Goal: Information Seeking & Learning: Check status

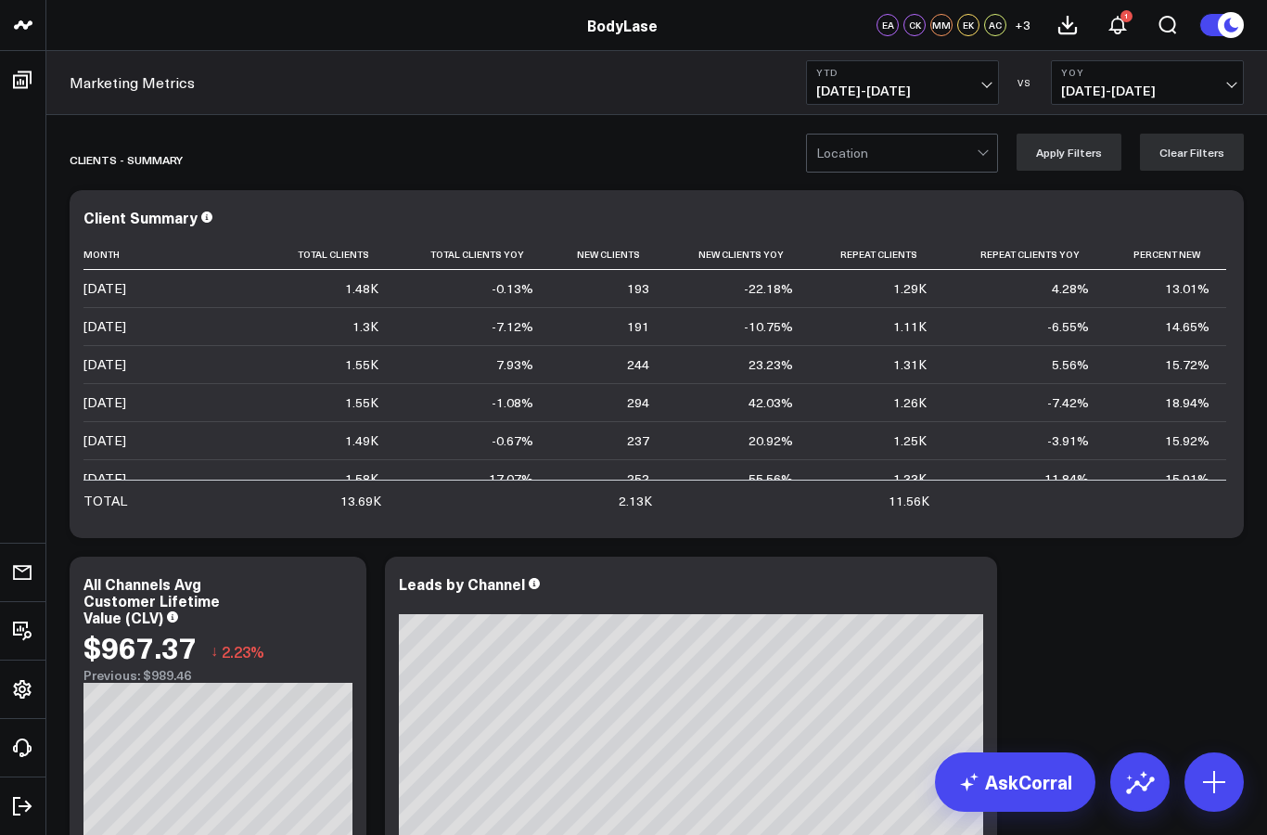
click at [1206, 100] on button "YoY 01/01/24 - 09/13/24" at bounding box center [1147, 82] width 193 height 45
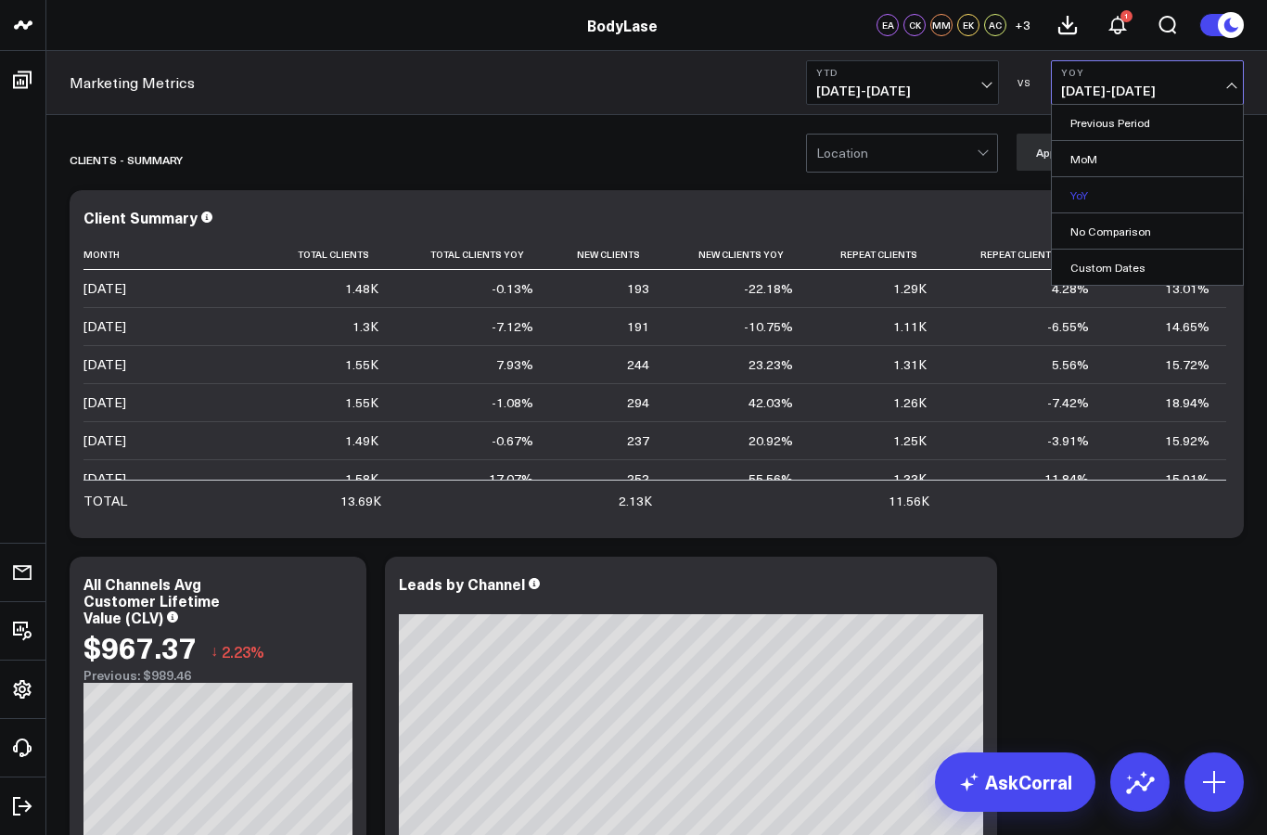
click at [1169, 196] on link "YoY" at bounding box center [1147, 194] width 191 height 35
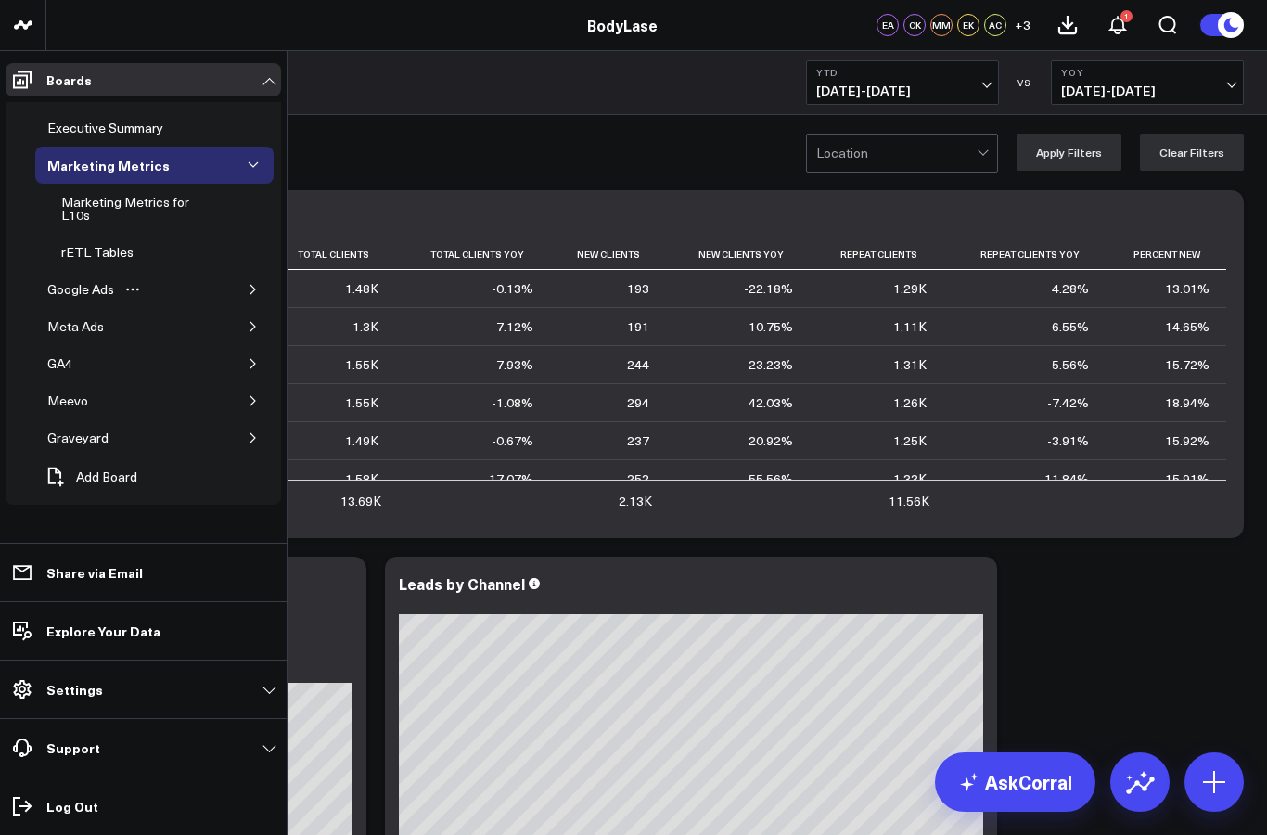
click at [273, 305] on div "Google Ads" at bounding box center [154, 289] width 238 height 37
click at [259, 296] on button "button" at bounding box center [253, 289] width 19 height 19
click at [53, 289] on div "Google Ads" at bounding box center [81, 289] width 76 height 22
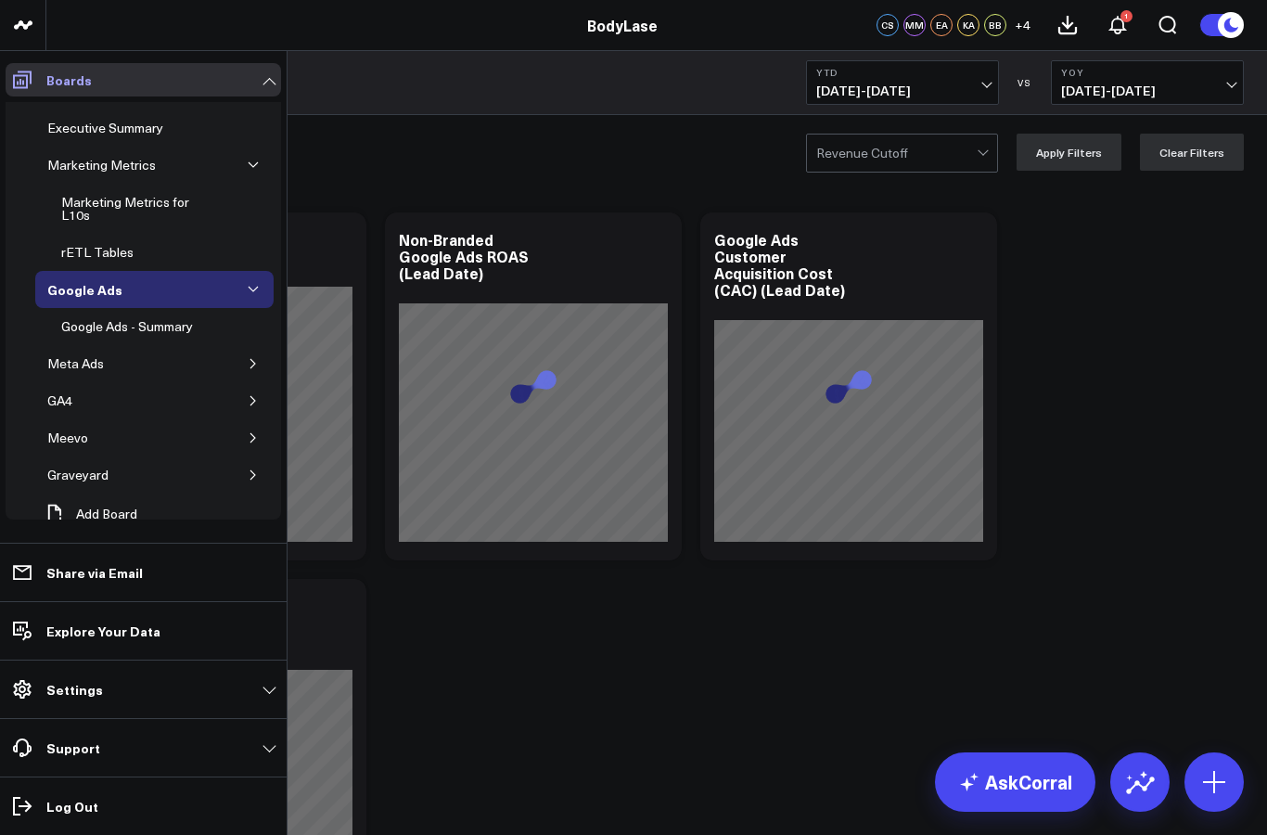
click at [262, 75] on link "Boards" at bounding box center [143, 79] width 275 height 33
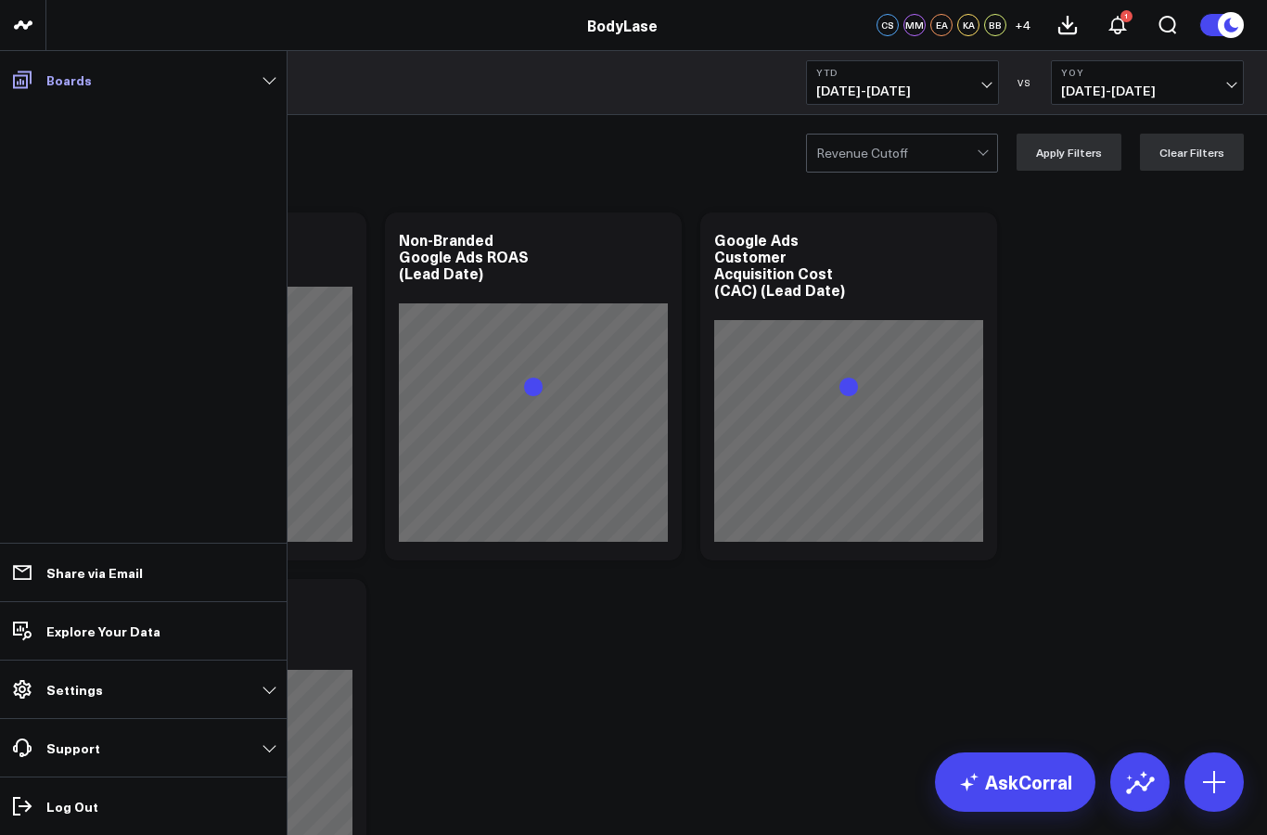
click at [264, 80] on link "Boards" at bounding box center [143, 79] width 275 height 33
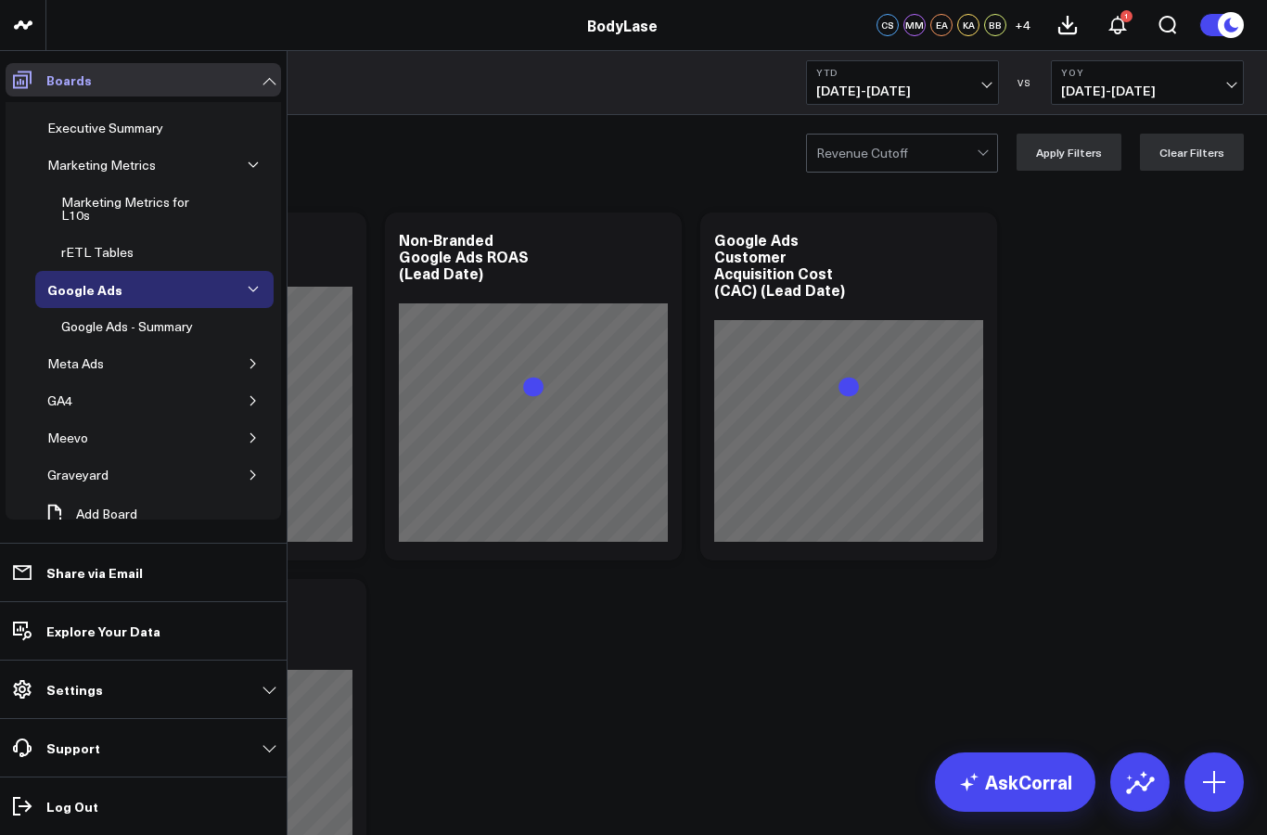
click at [260, 82] on link "Boards" at bounding box center [143, 79] width 275 height 33
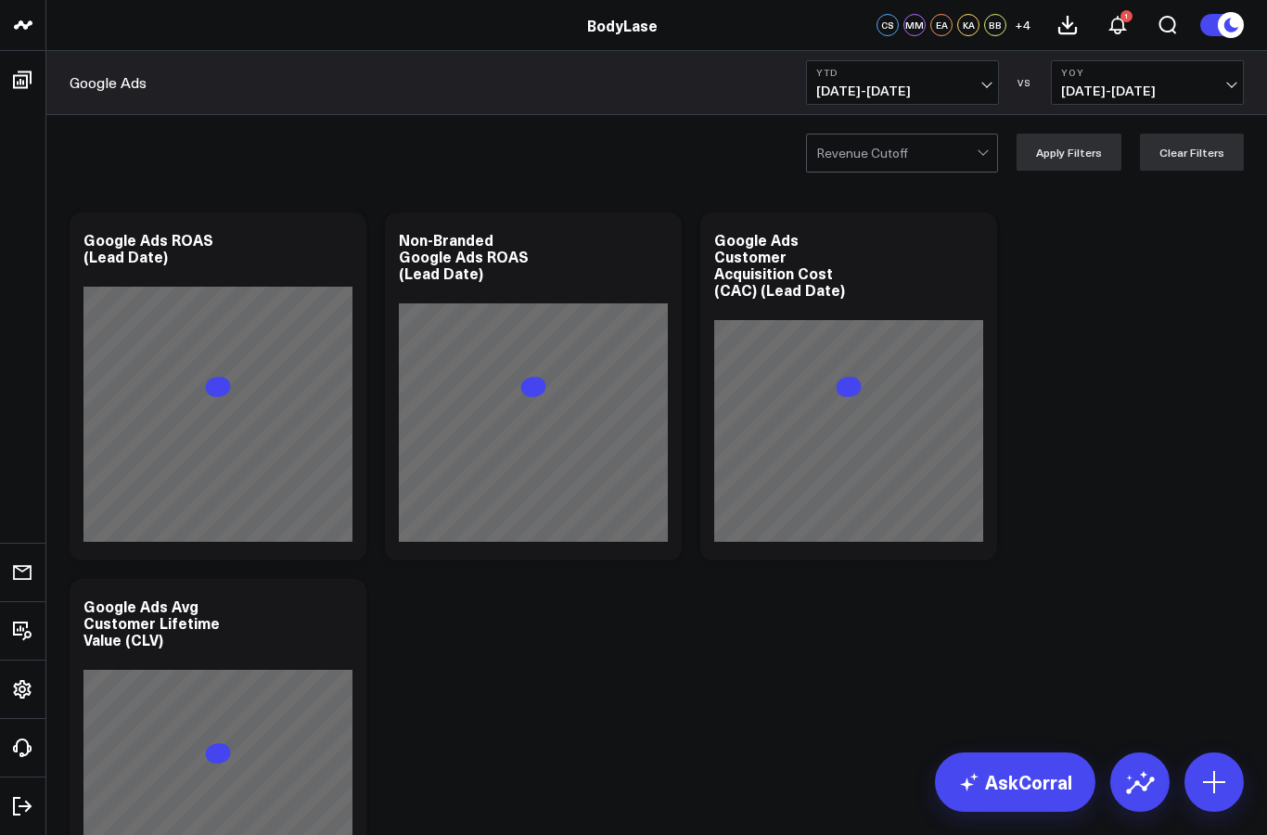
click at [1174, 81] on button "YoY 01/01/24 - 09/13/24" at bounding box center [1147, 82] width 193 height 45
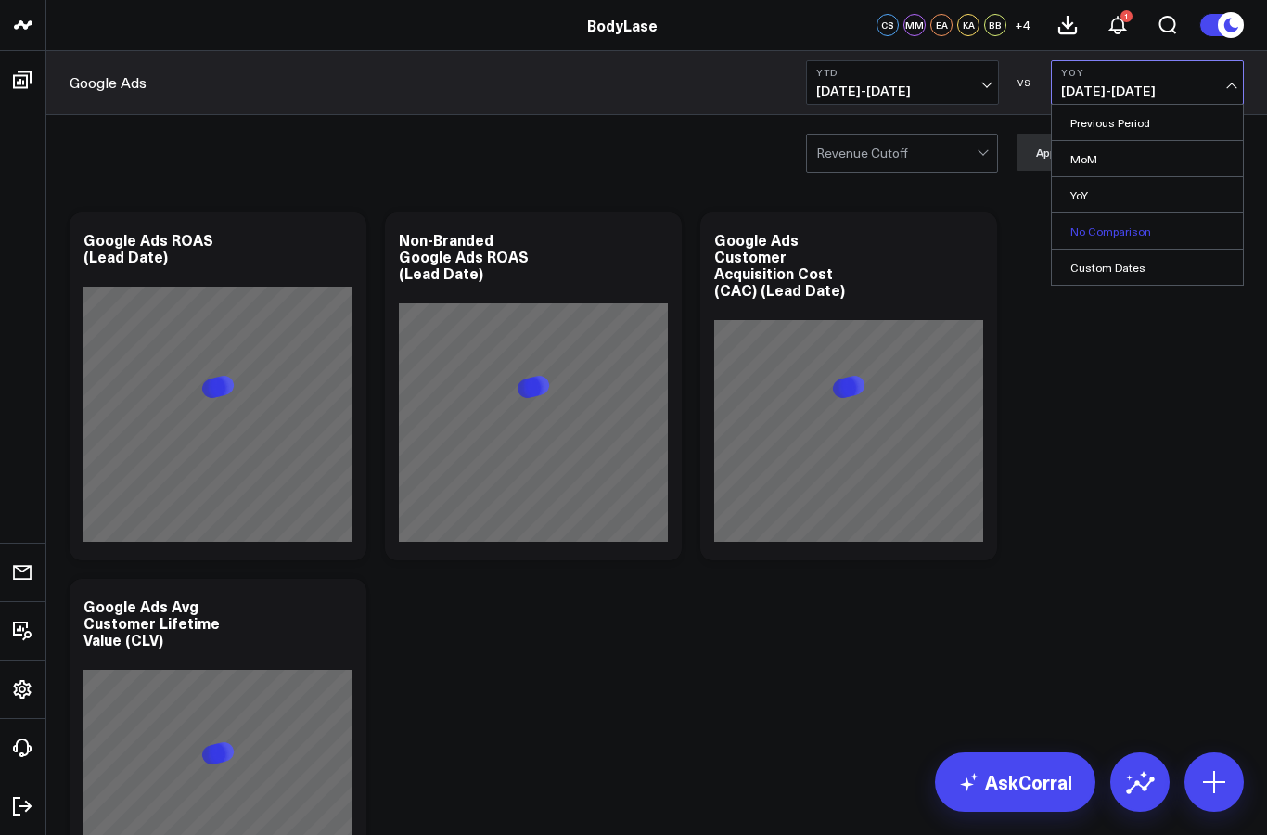
click at [1138, 237] on link "No Comparison" at bounding box center [1147, 230] width 191 height 35
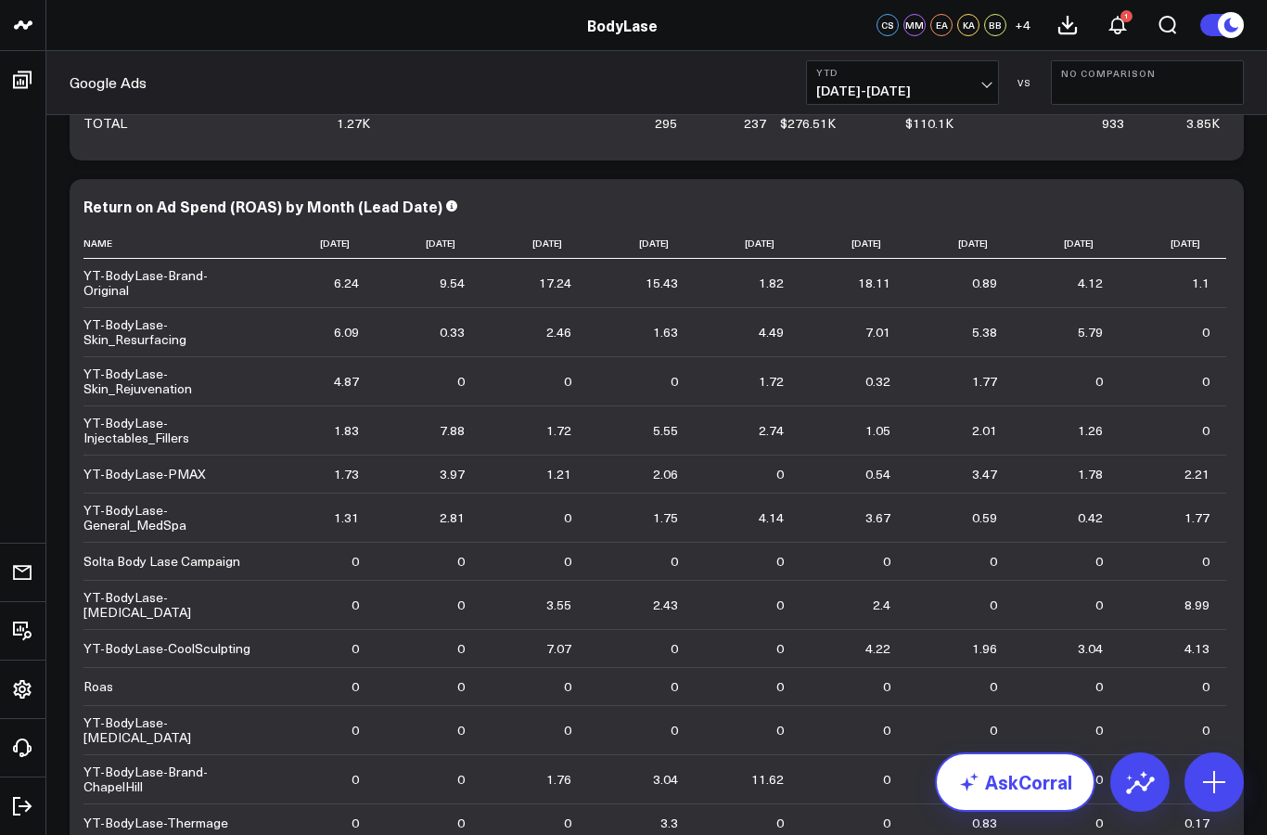
click at [1055, 812] on link "AskCorral" at bounding box center [1015, 781] width 160 height 59
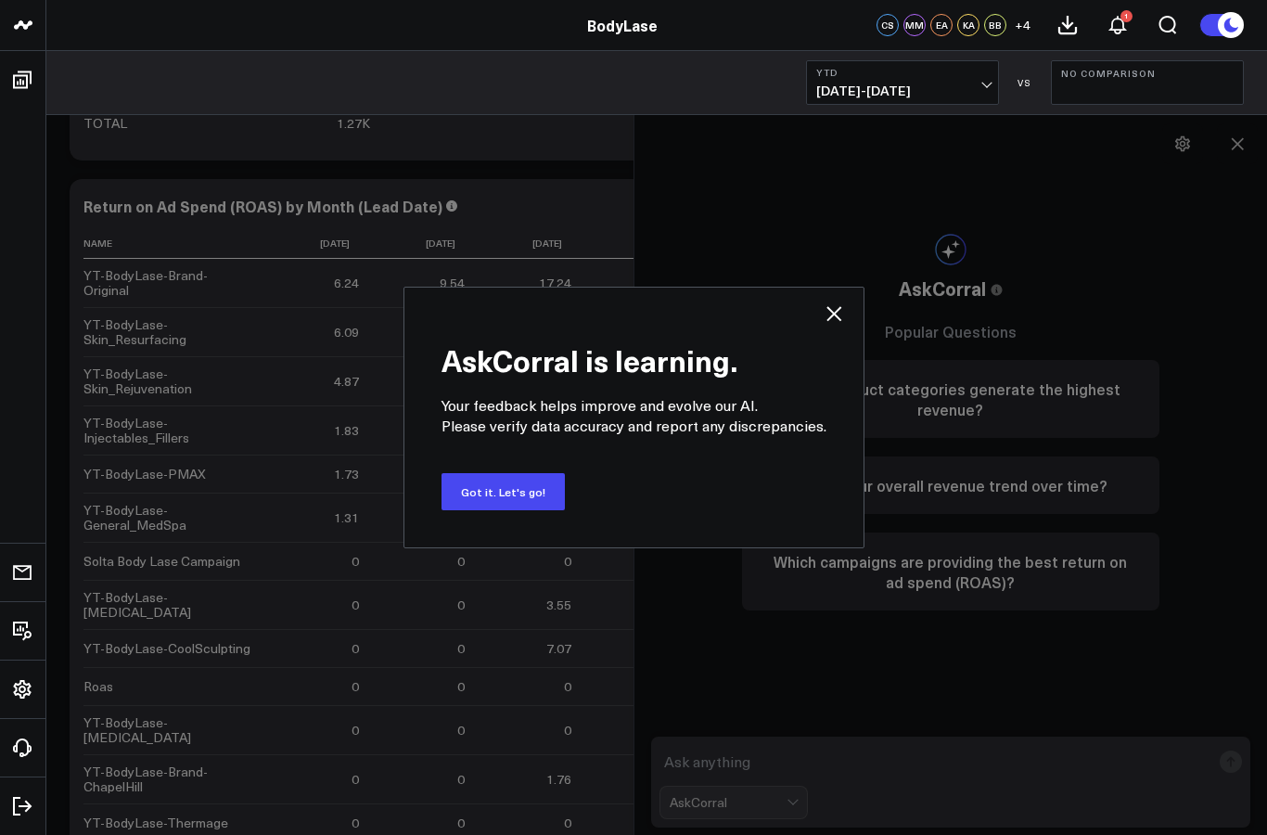
scroll to position [1498, 0]
click at [536, 510] on button "Got it. Let's go!" at bounding box center [502, 491] width 123 height 37
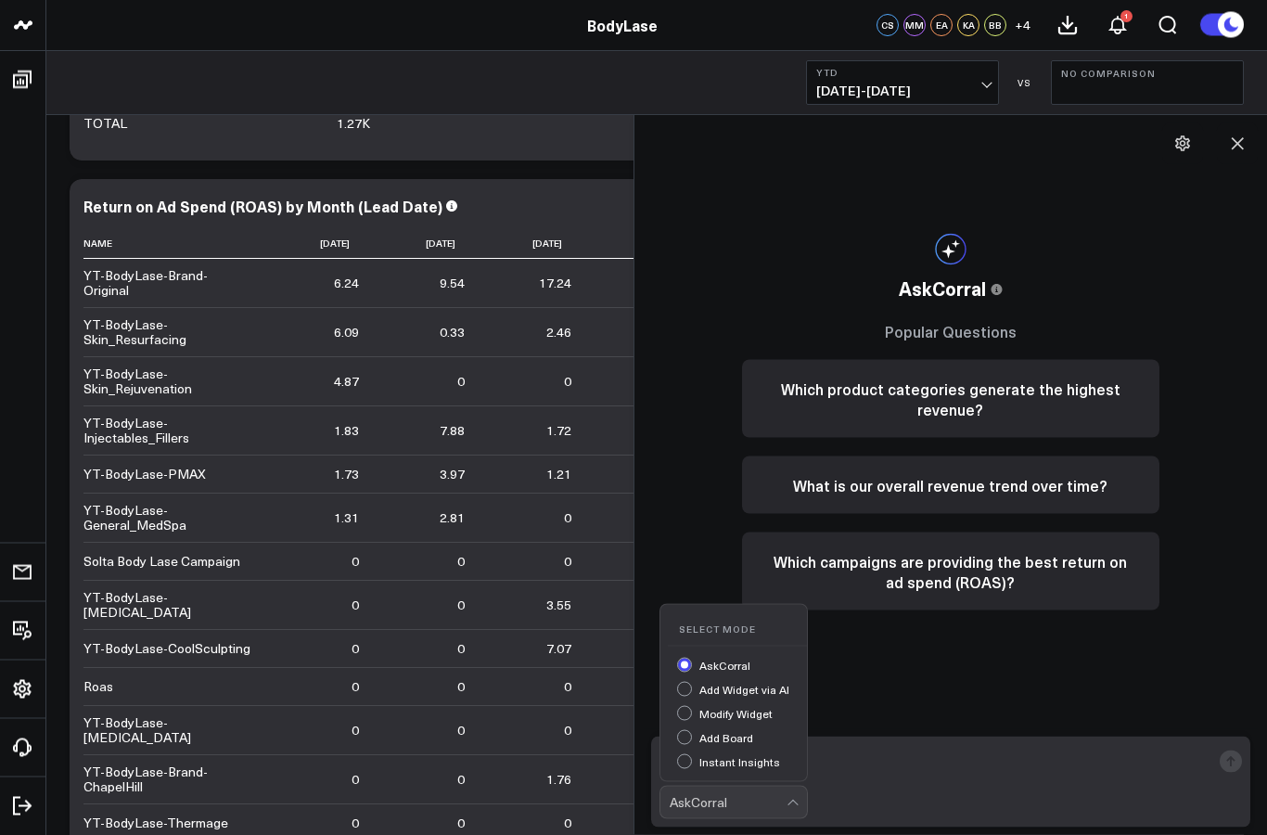
scroll to position [1499, 0]
click at [837, 778] on textarea at bounding box center [935, 761] width 552 height 33
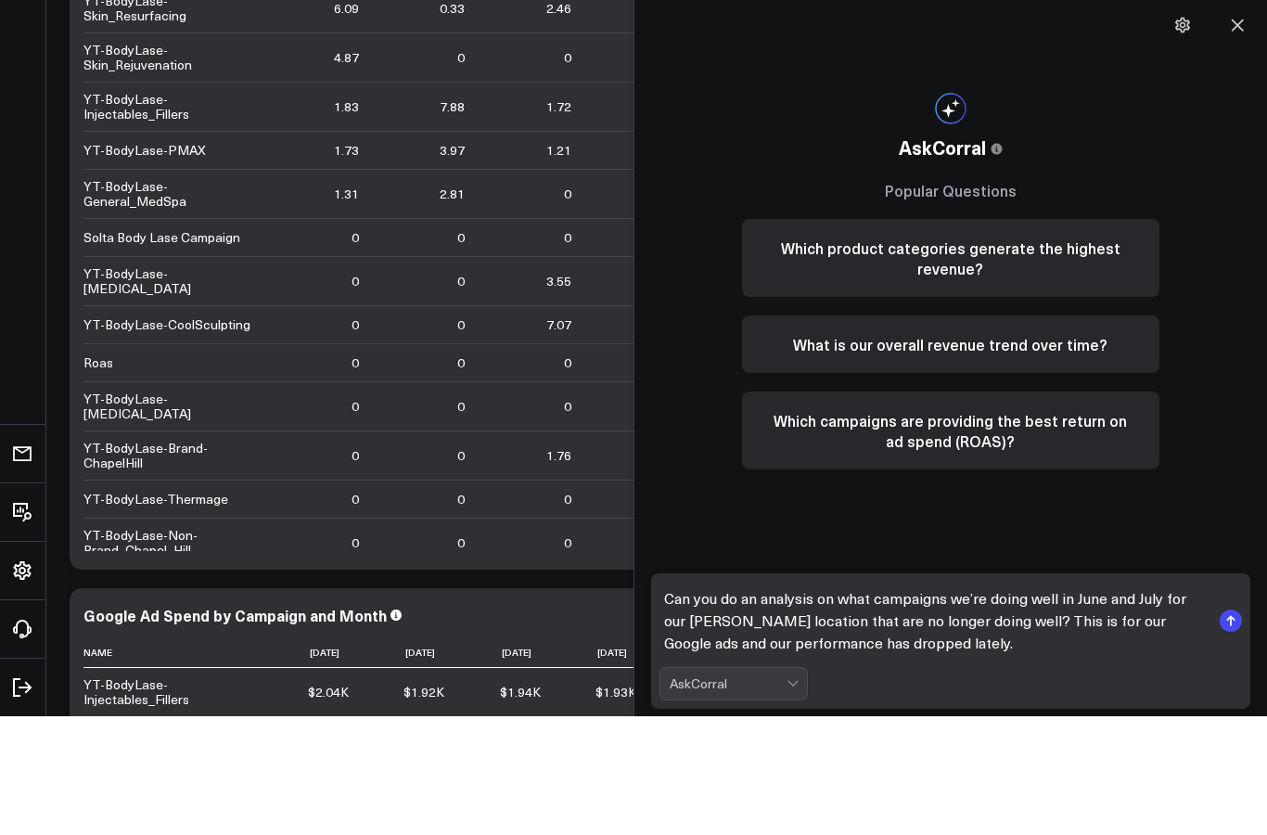
scroll to position [1748, 0]
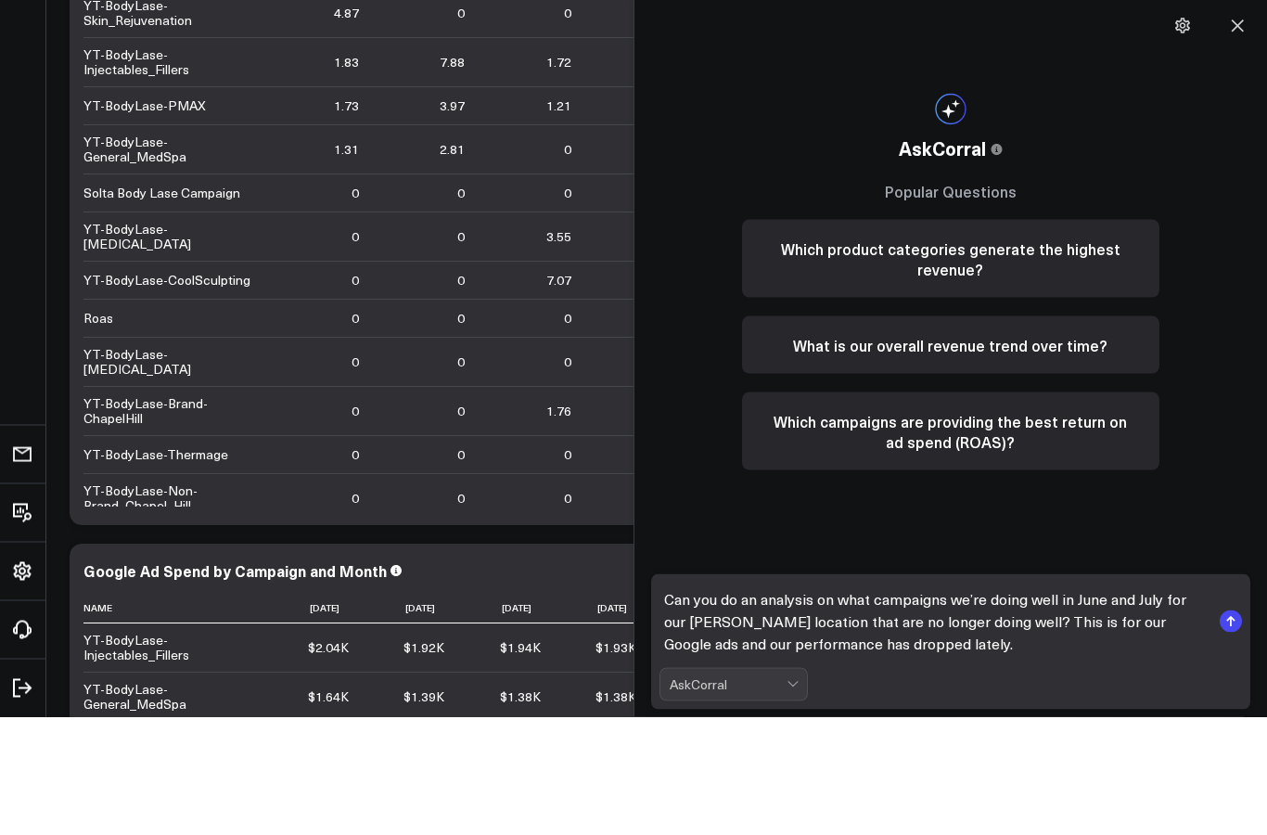
type textarea "Can you do an analysis on what campaigns we’re doing well in June and July for …"
click at [1234, 728] on rect "submit" at bounding box center [1231, 739] width 22 height 22
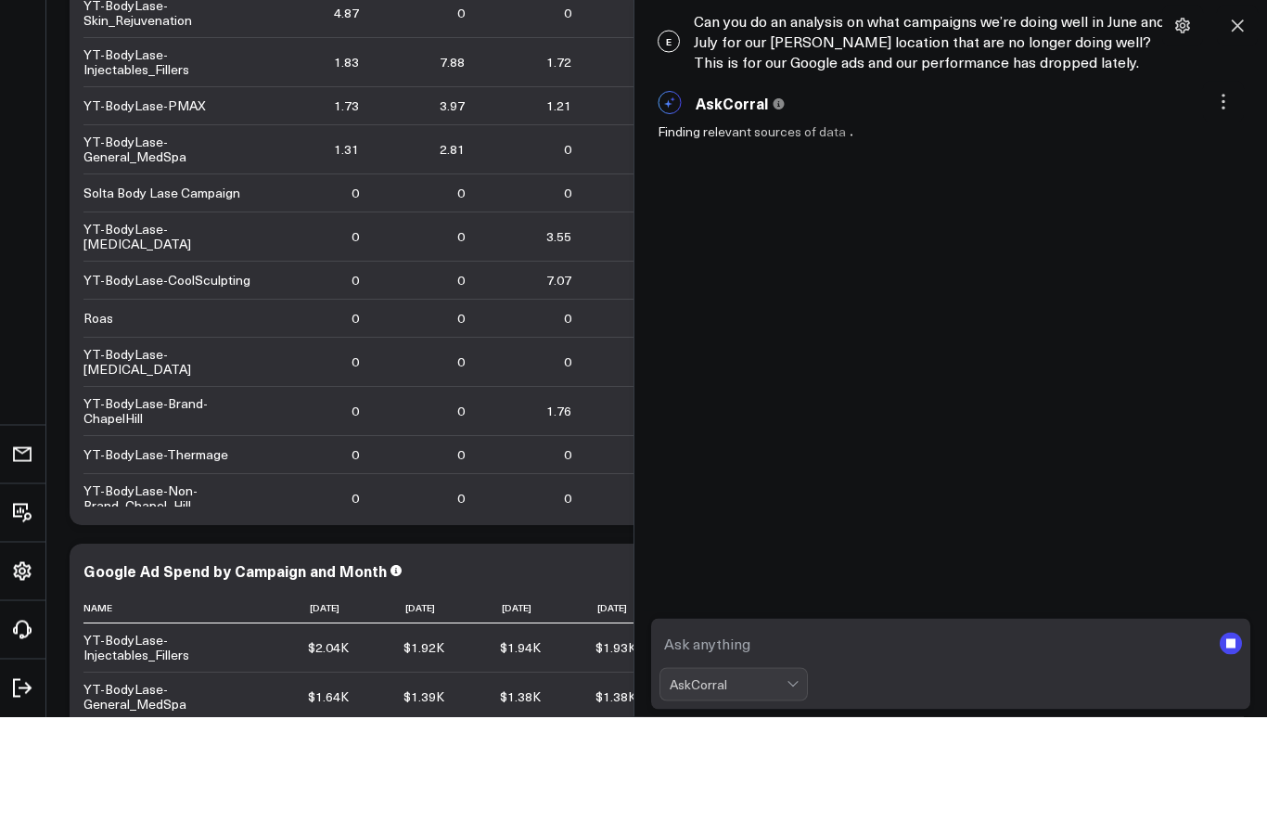
scroll to position [1867, 0]
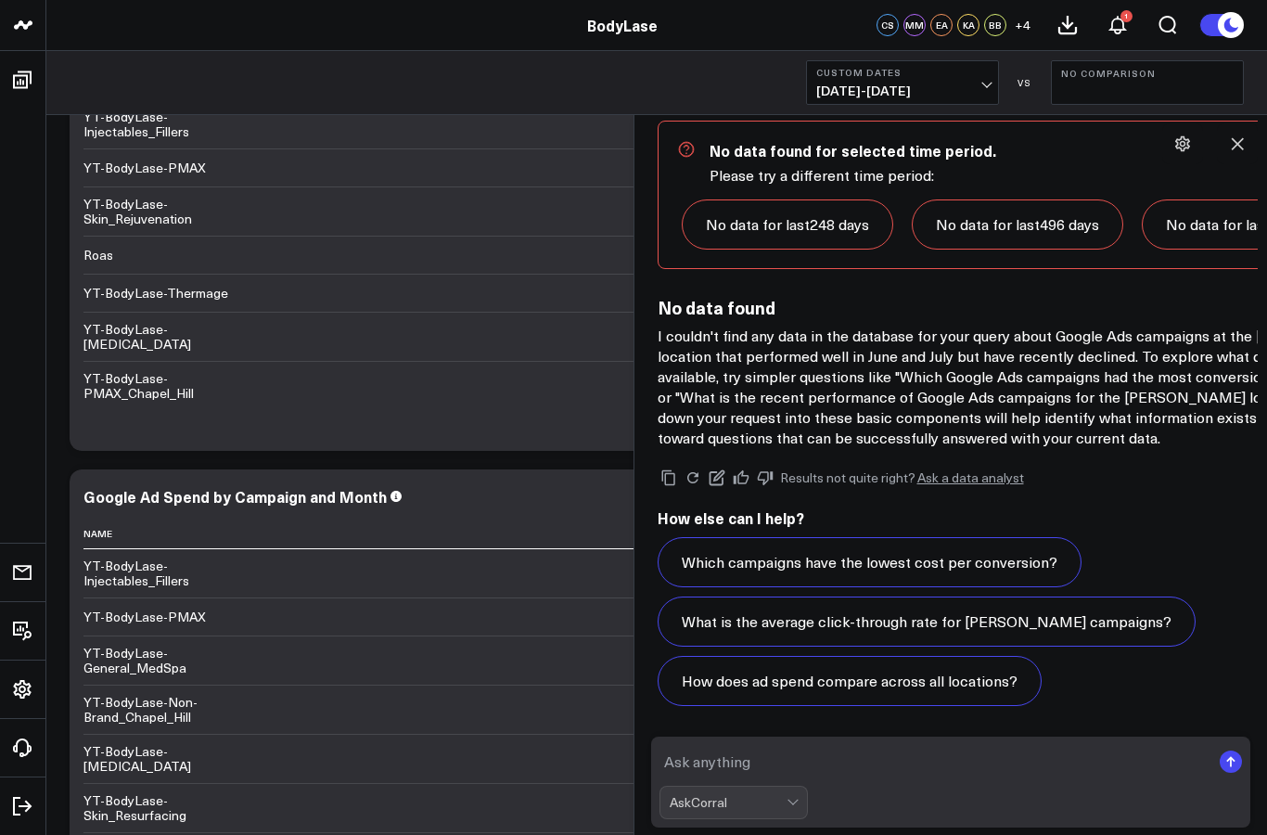
scroll to position [1303, 0]
click at [851, 778] on textarea at bounding box center [935, 761] width 552 height 33
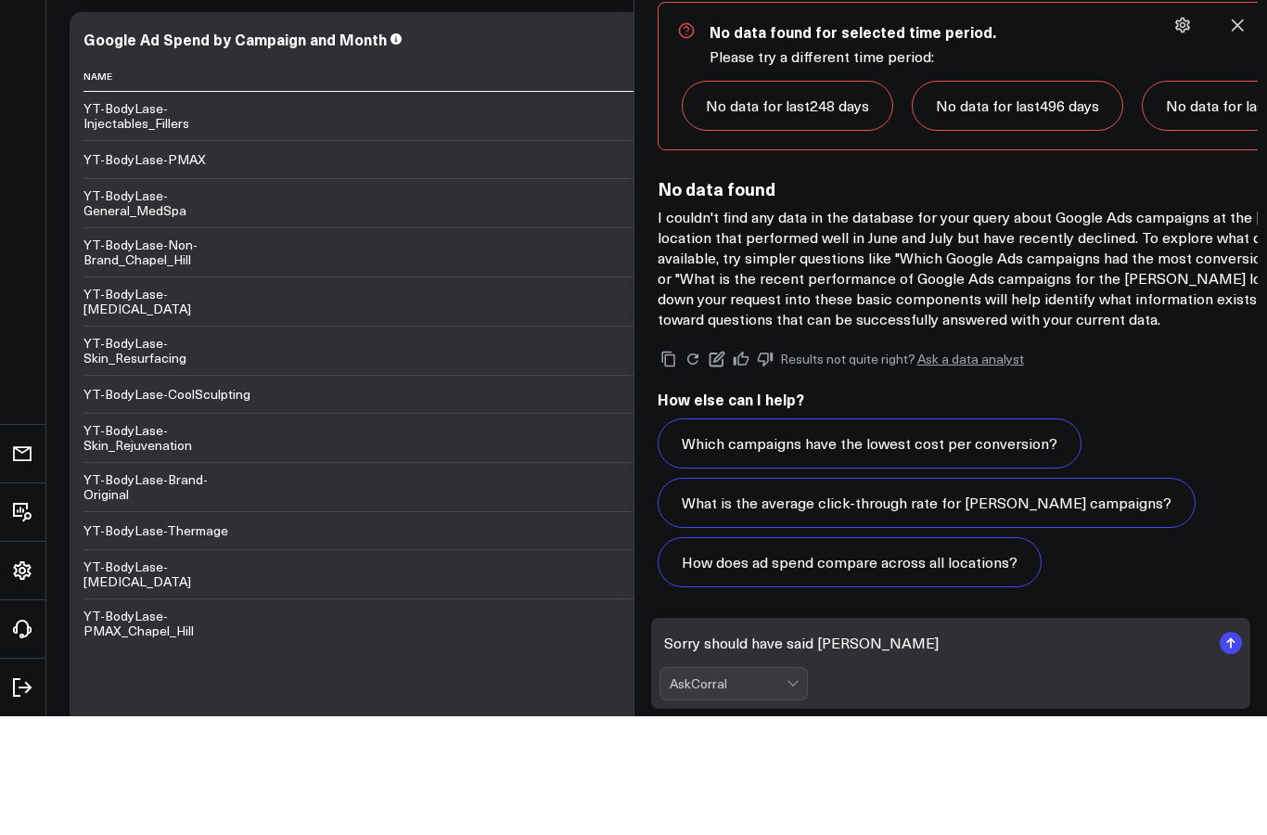
type textarea "Sorry should have said Cary location"
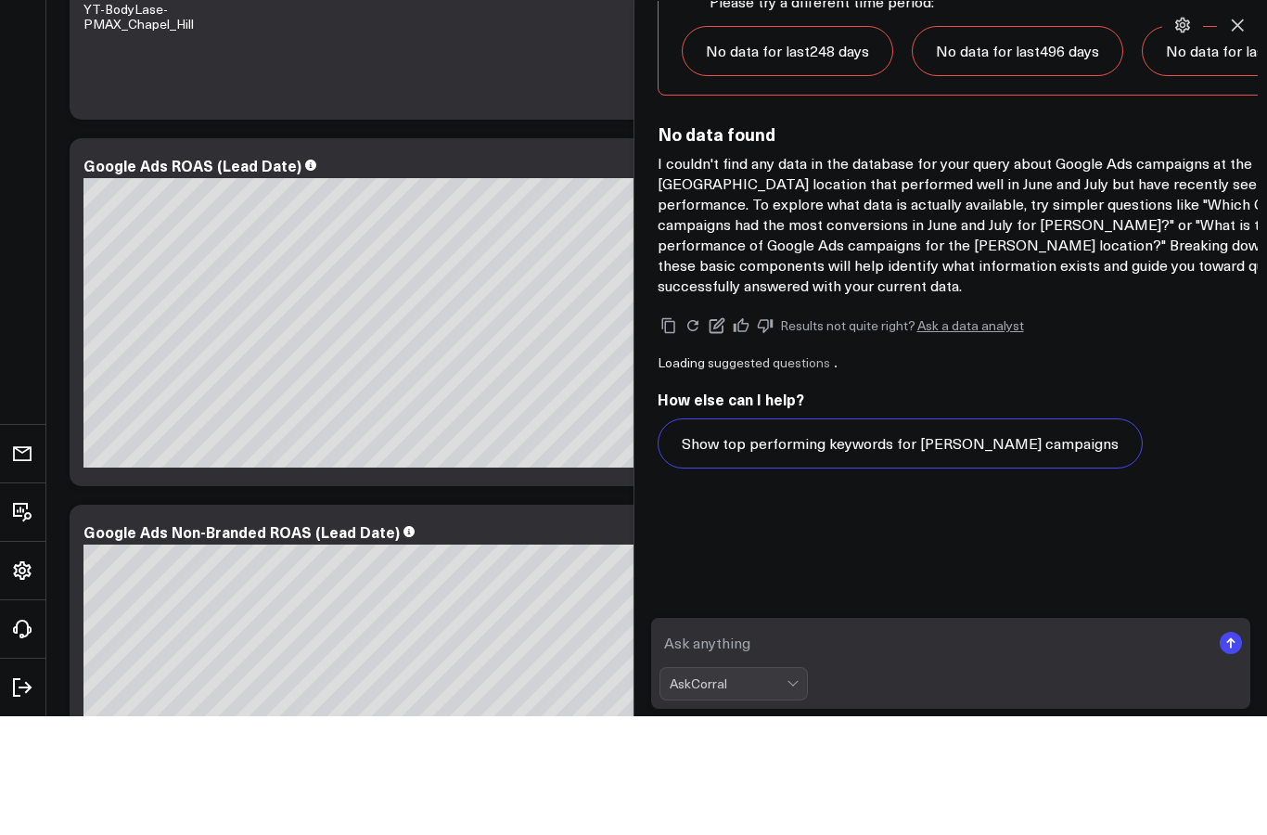
scroll to position [3031, 0]
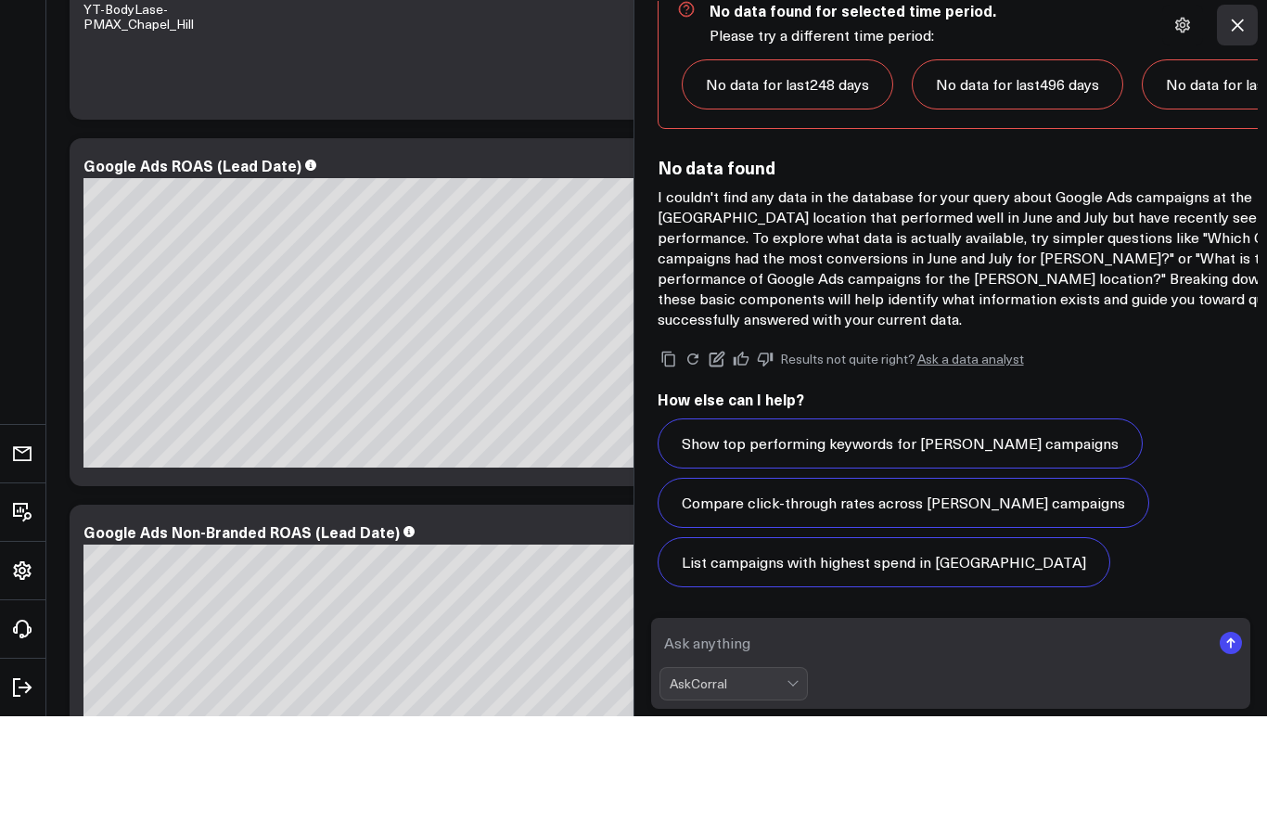
click at [1239, 123] on button at bounding box center [1237, 143] width 41 height 41
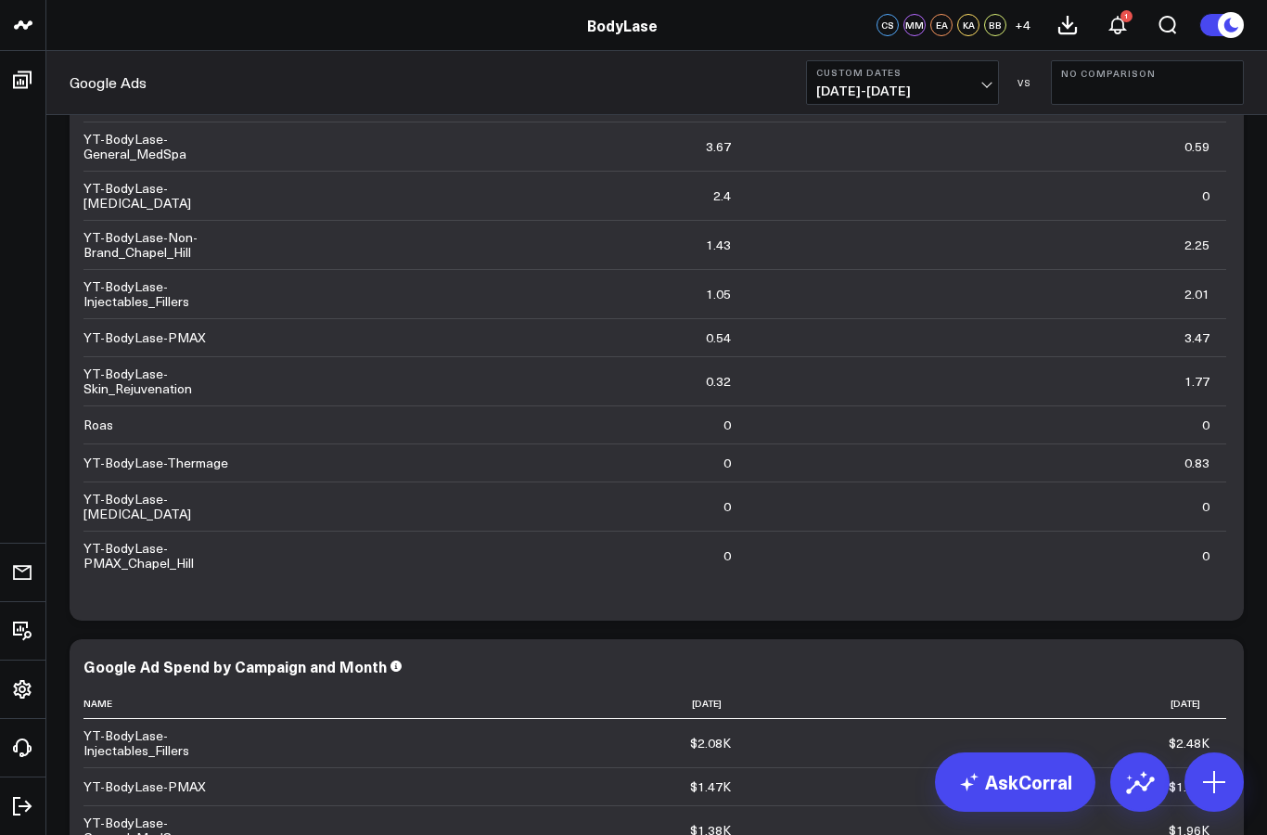
scroll to position [1768, 0]
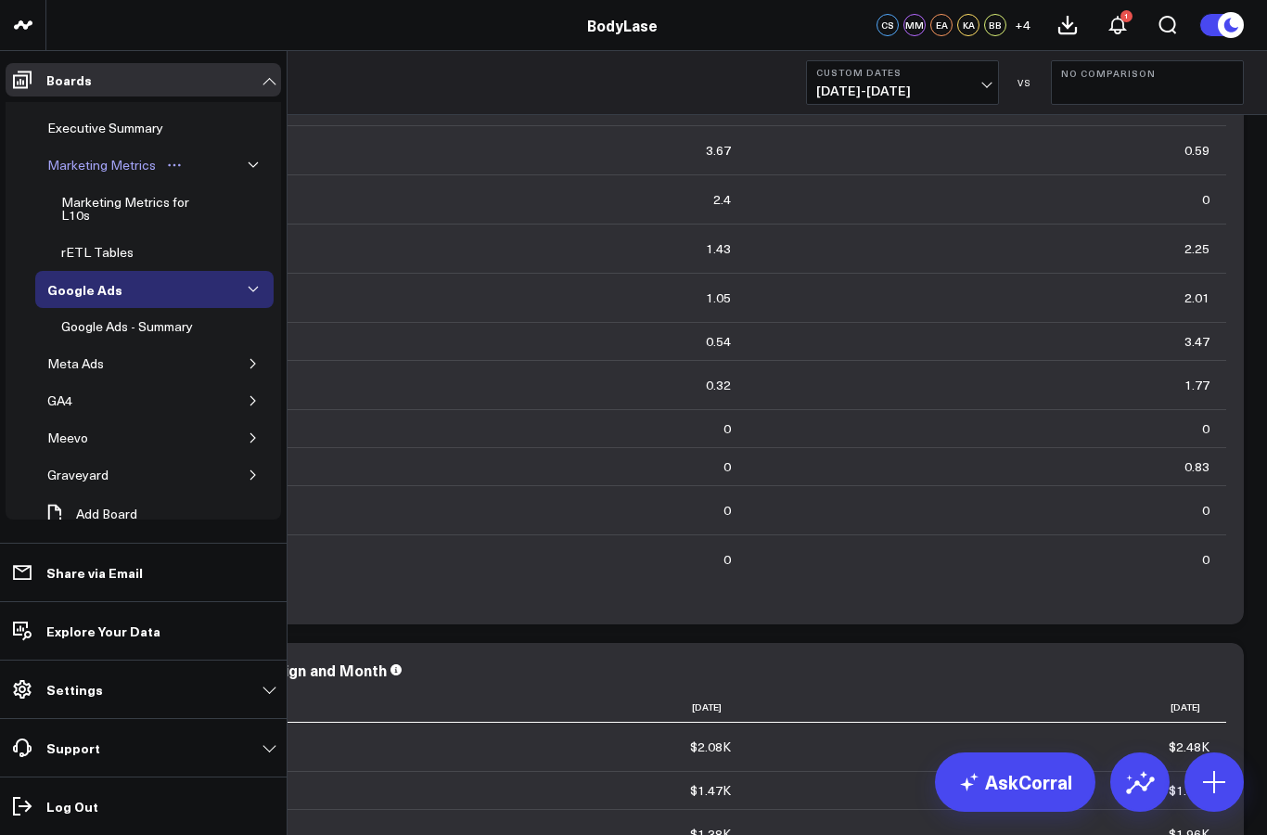
click at [92, 159] on div "Marketing Metrics" at bounding box center [102, 165] width 118 height 22
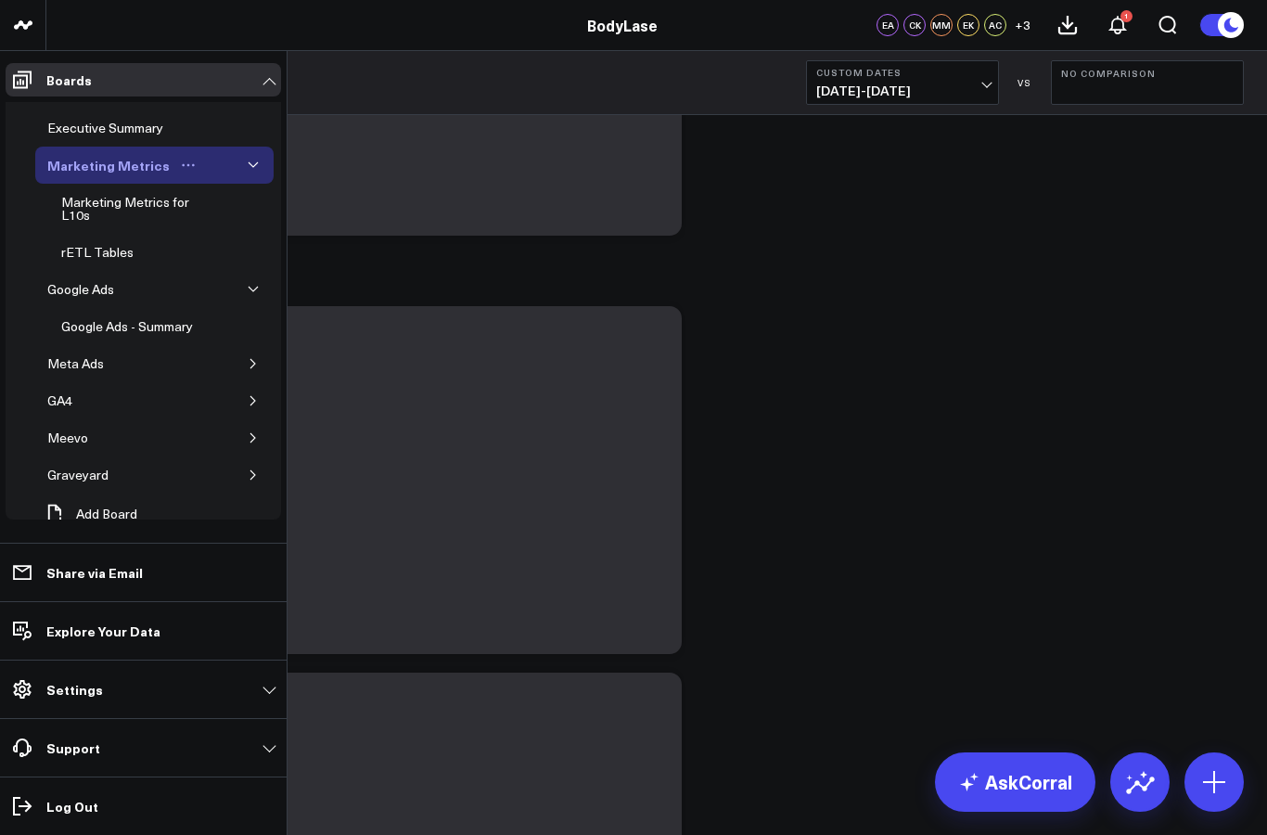
scroll to position [92, 0]
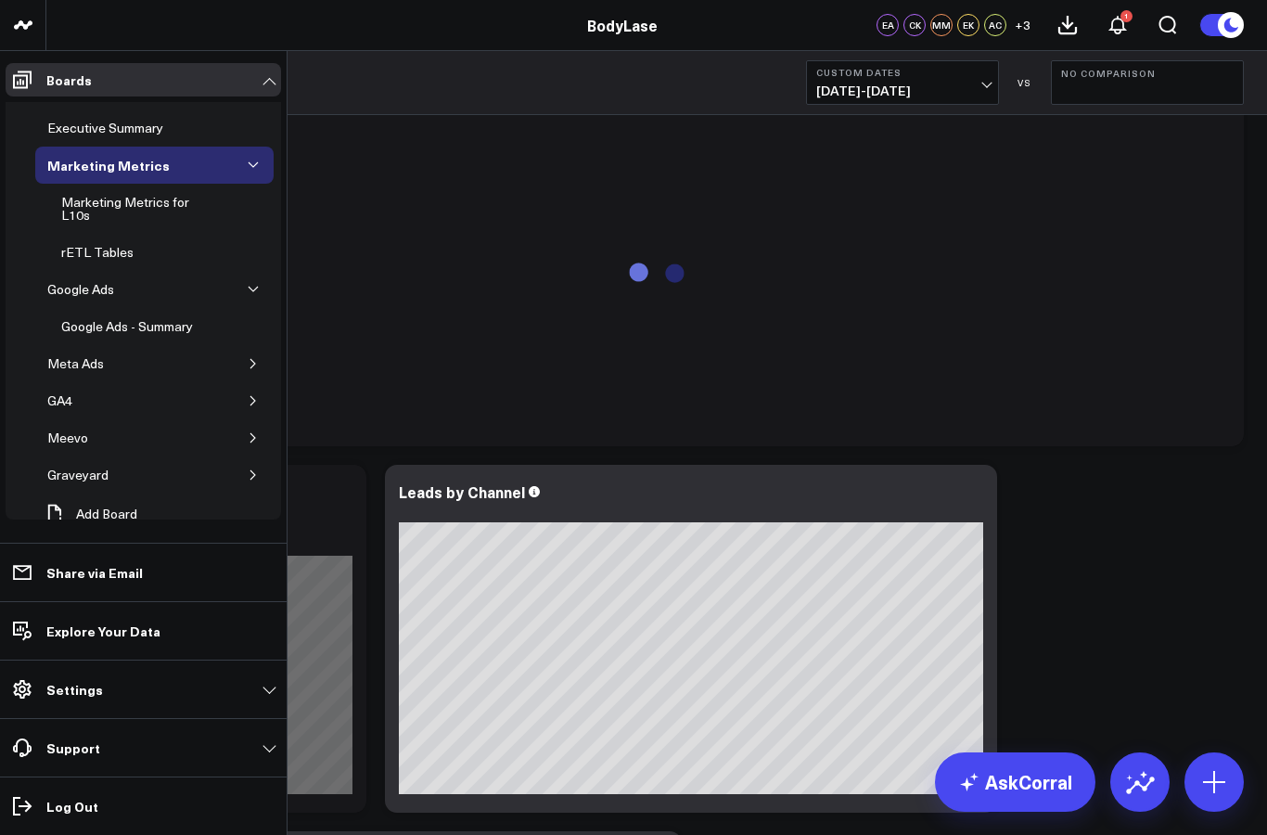
click at [945, 80] on button "Custom Dates 06/01/25 - 07/31/25" at bounding box center [902, 82] width 193 height 45
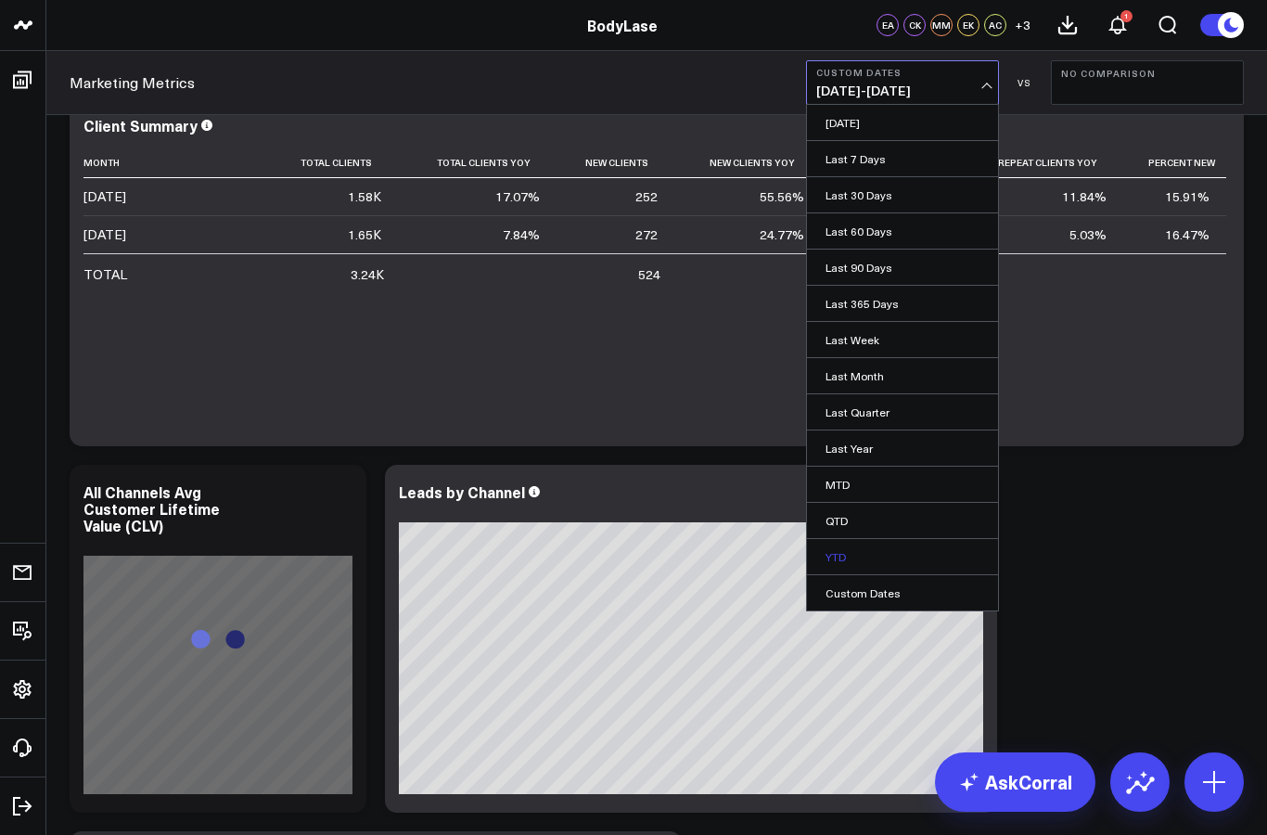
click at [910, 556] on link "YTD" at bounding box center [902, 556] width 191 height 35
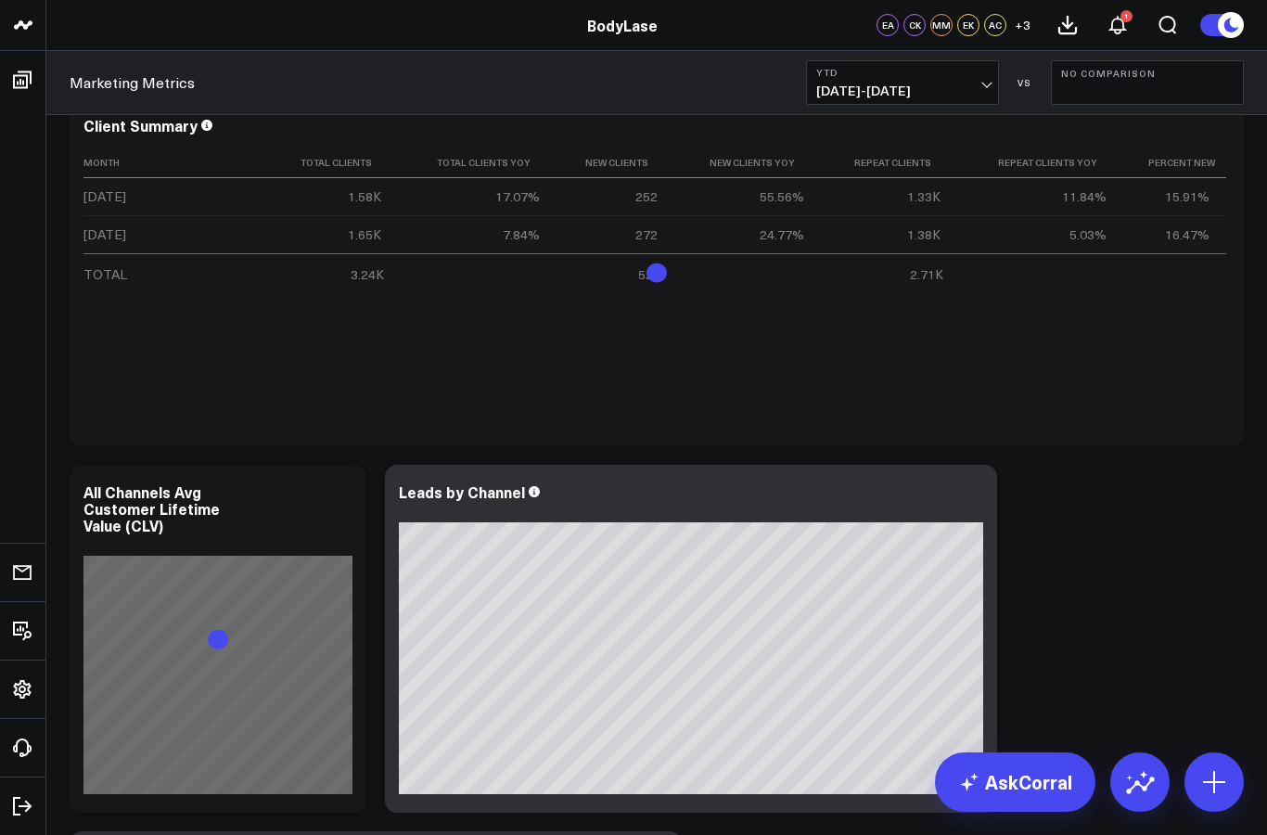
click at [1183, 71] on b "No Comparison" at bounding box center [1147, 73] width 173 height 11
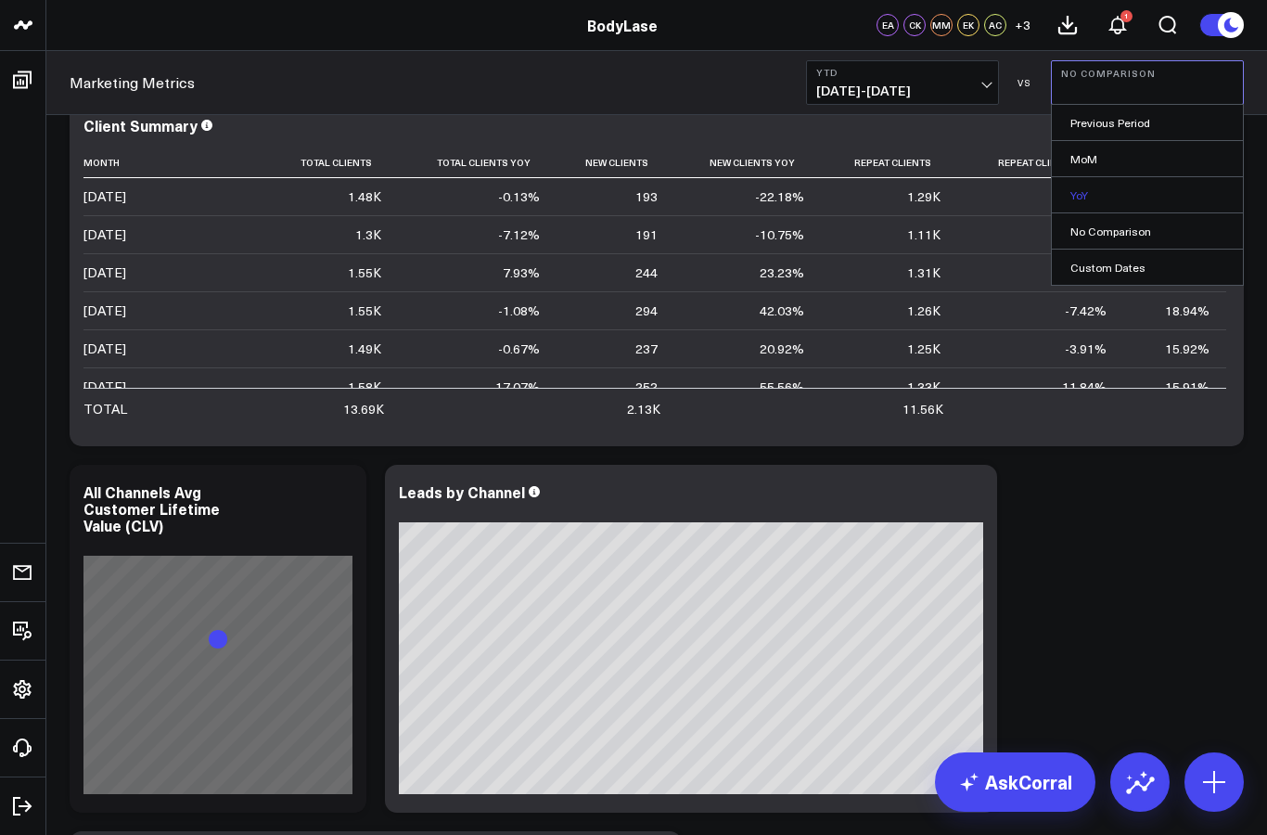
click at [1147, 190] on link "YoY" at bounding box center [1147, 194] width 191 height 35
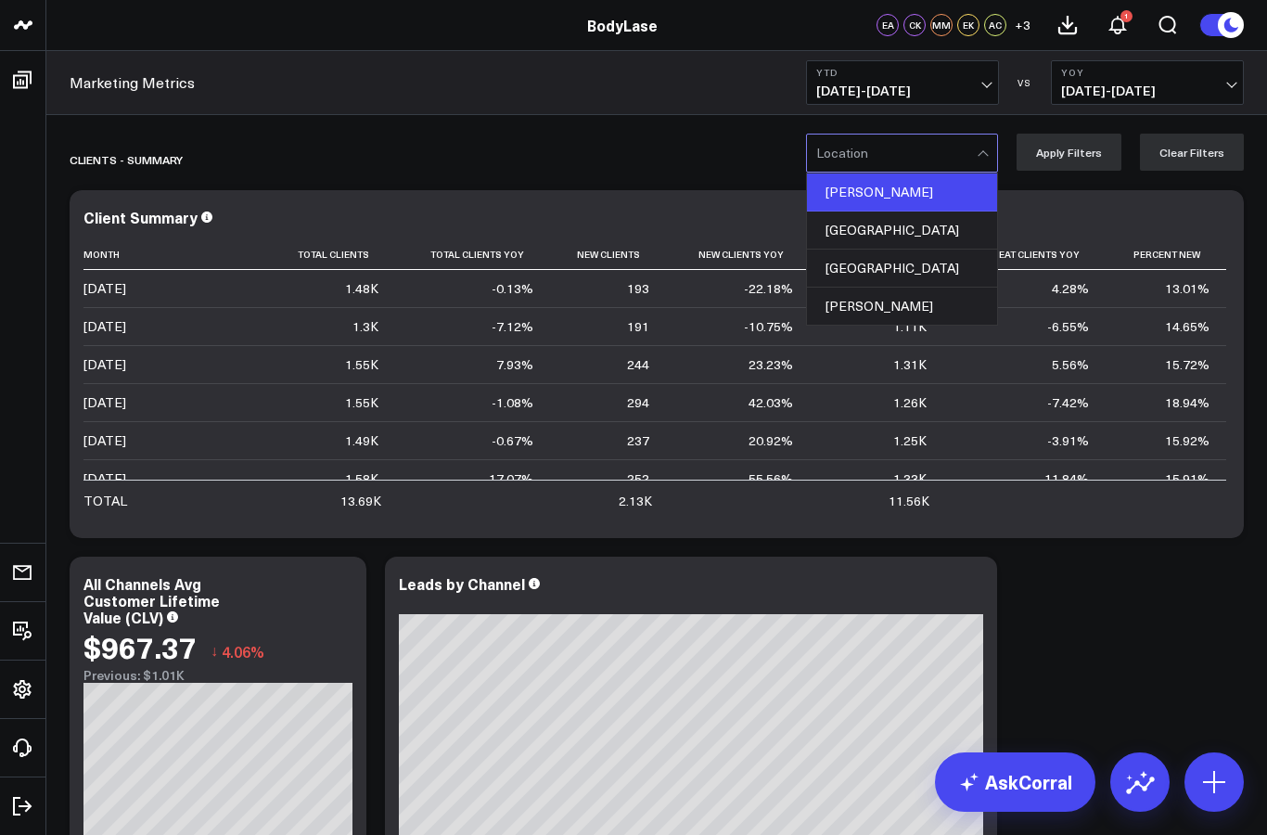
click at [952, 188] on div "[PERSON_NAME]" at bounding box center [902, 192] width 190 height 38
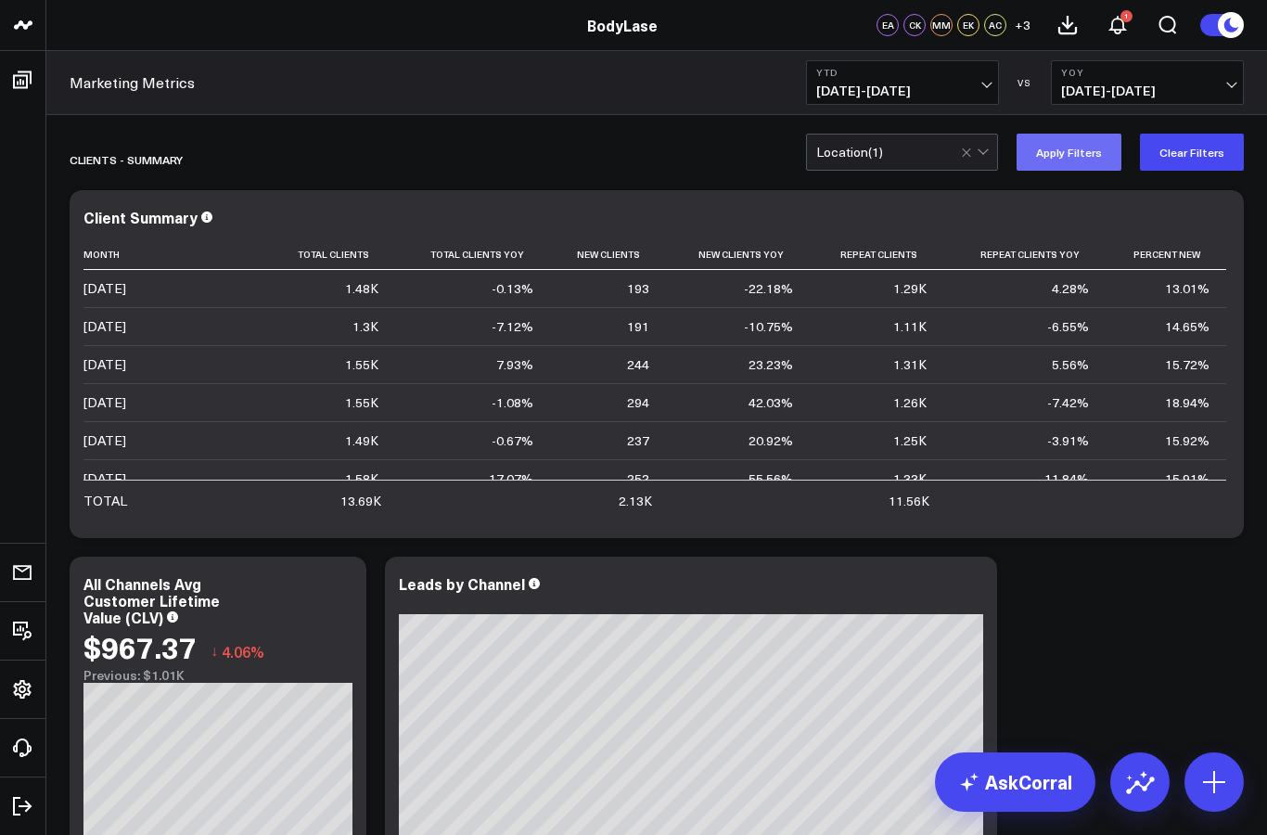
click at [1087, 154] on button "Apply Filters" at bounding box center [1068, 152] width 105 height 37
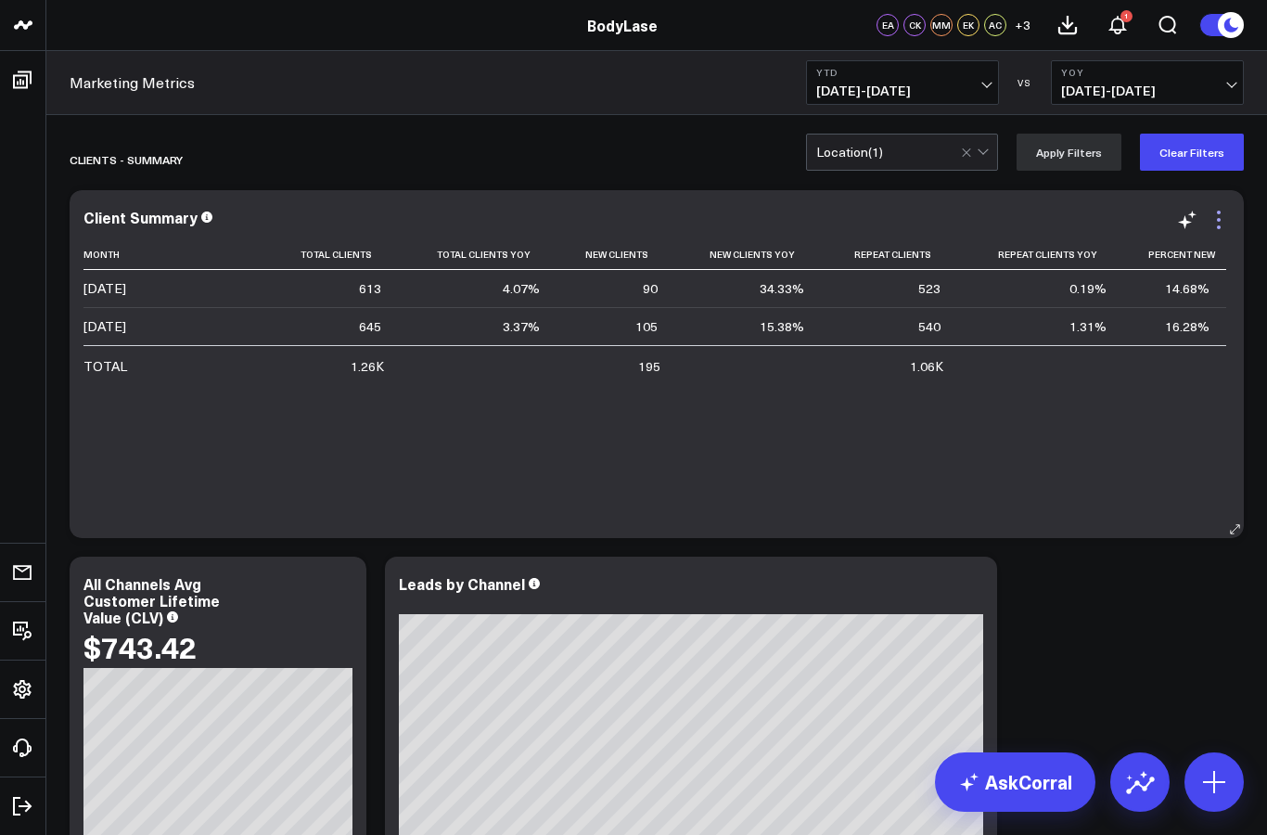
click at [1221, 224] on icon at bounding box center [1219, 220] width 22 height 22
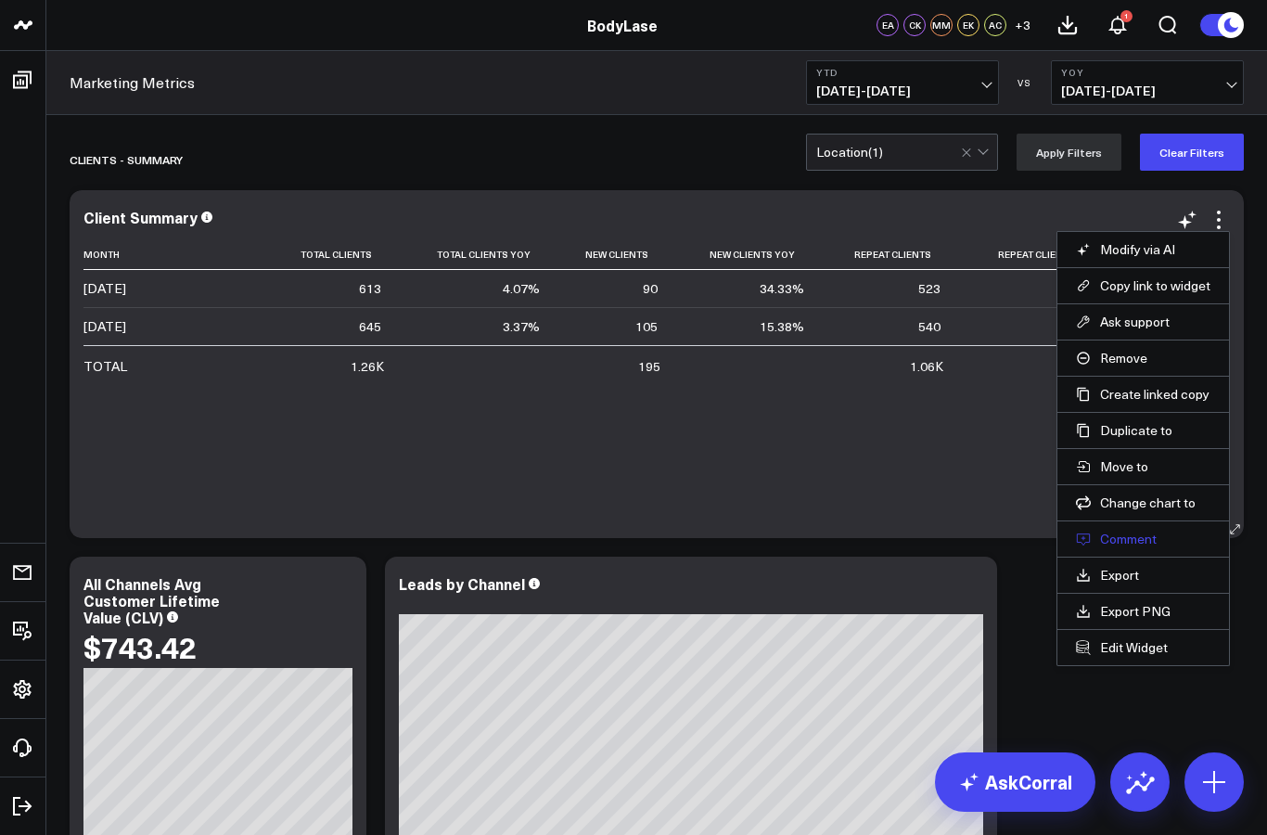
click at [1150, 543] on button "Comment" at bounding box center [1143, 539] width 134 height 17
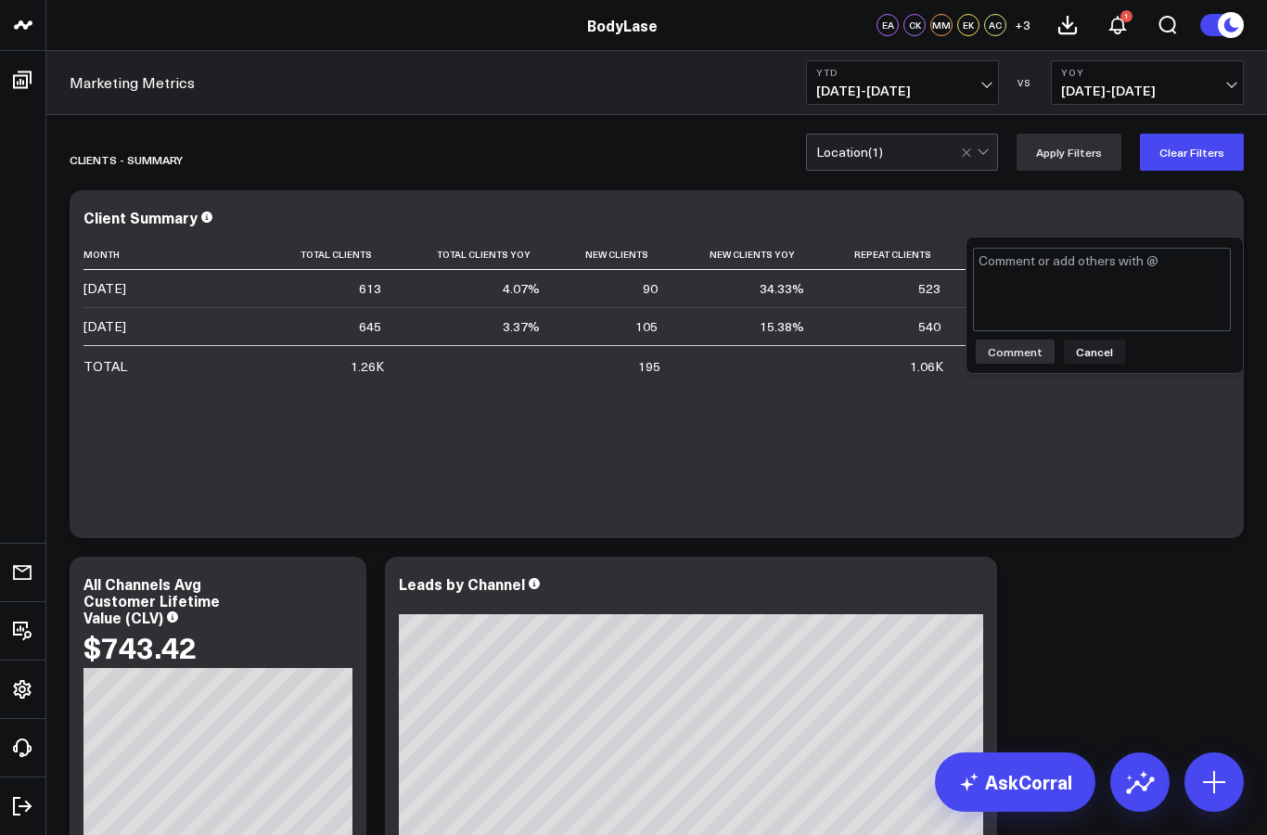
click at [1099, 300] on textarea at bounding box center [1102, 289] width 258 height 83
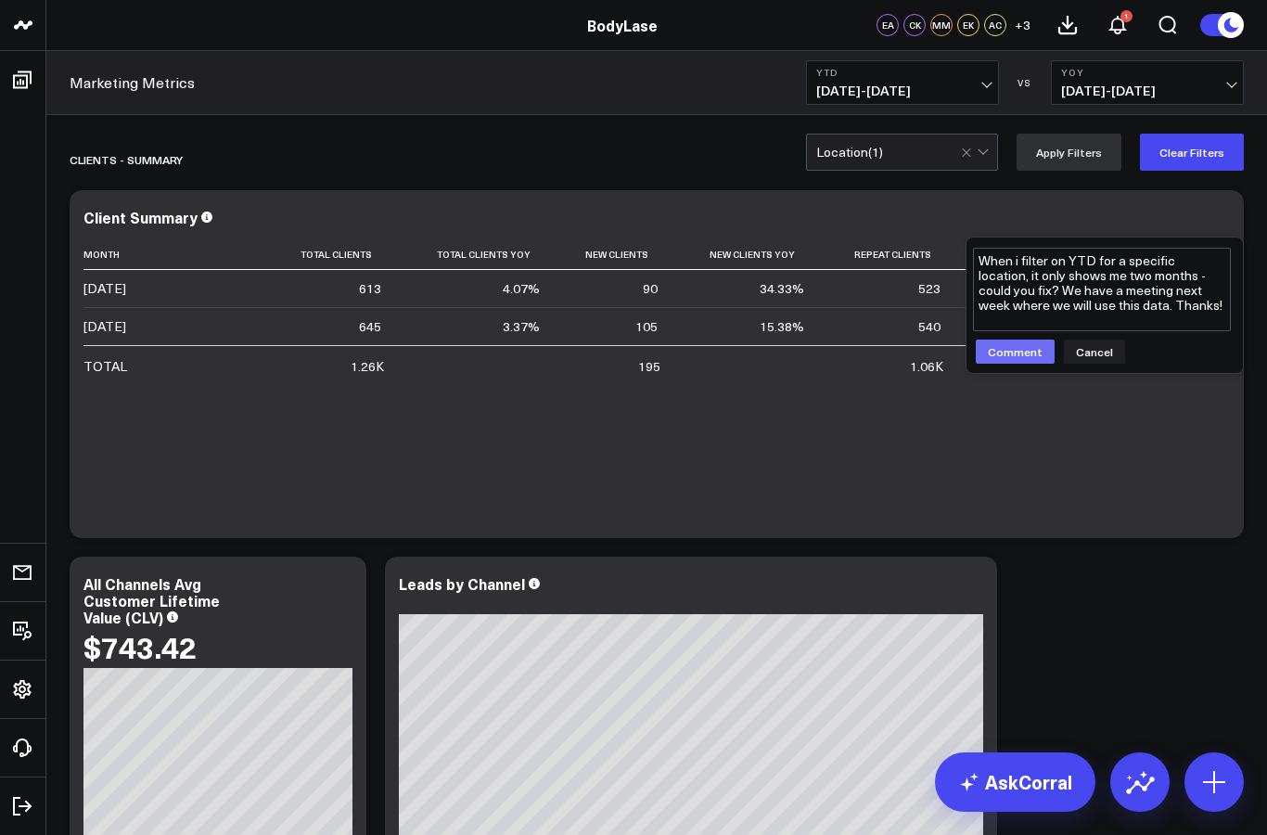
type textarea "When i filter on YTD for a specific location, it only shows me two months - cou…"
click at [1019, 361] on button "Comment" at bounding box center [1015, 351] width 79 height 24
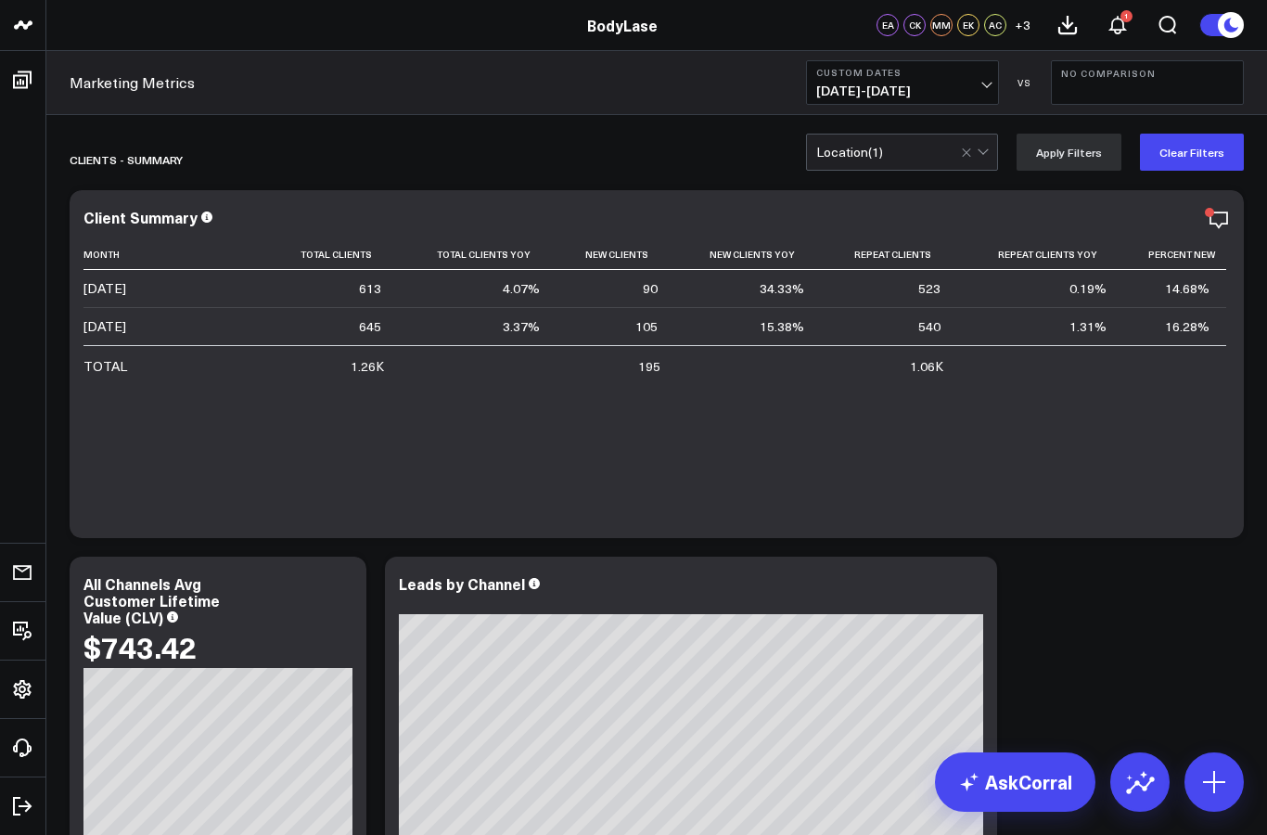
click at [980, 88] on span "[DATE] - [DATE]" at bounding box center [902, 90] width 173 height 15
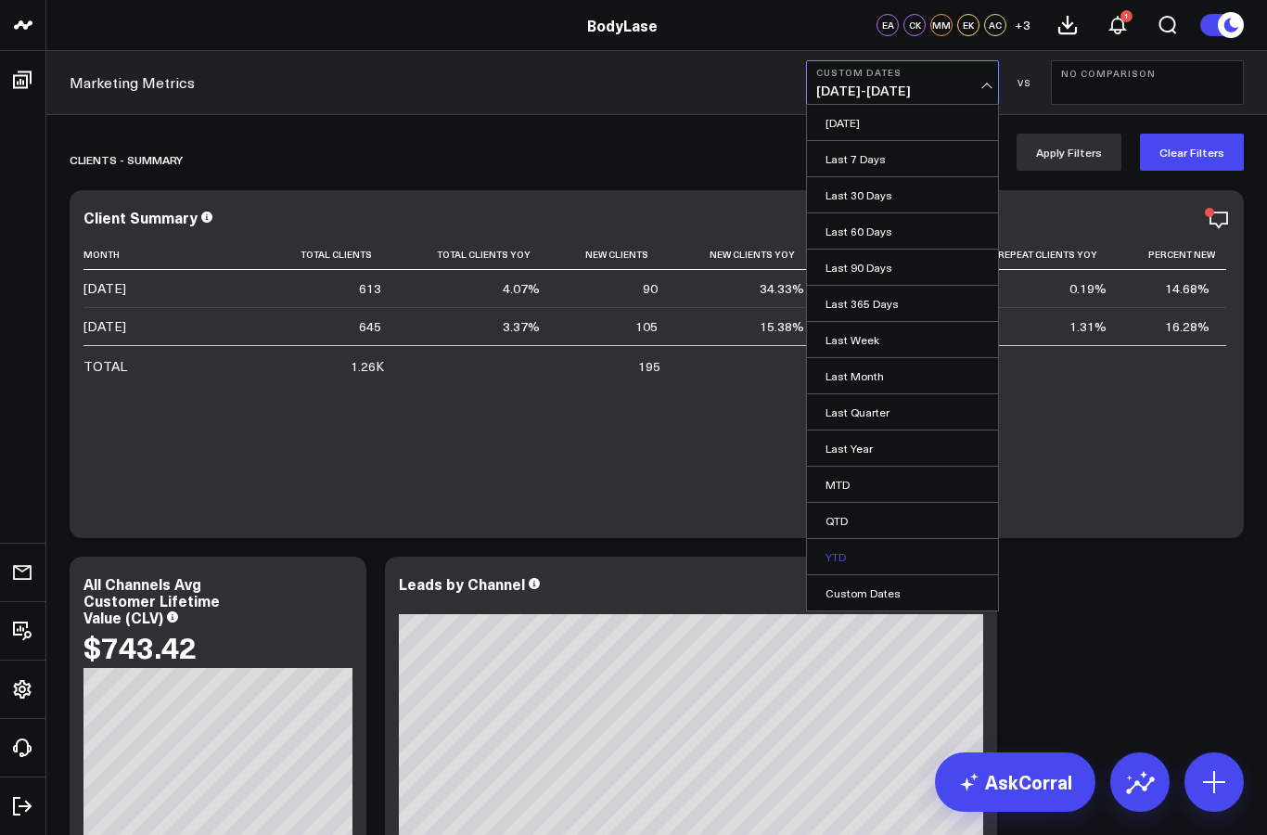
click at [909, 565] on link "YTD" at bounding box center [902, 556] width 191 height 35
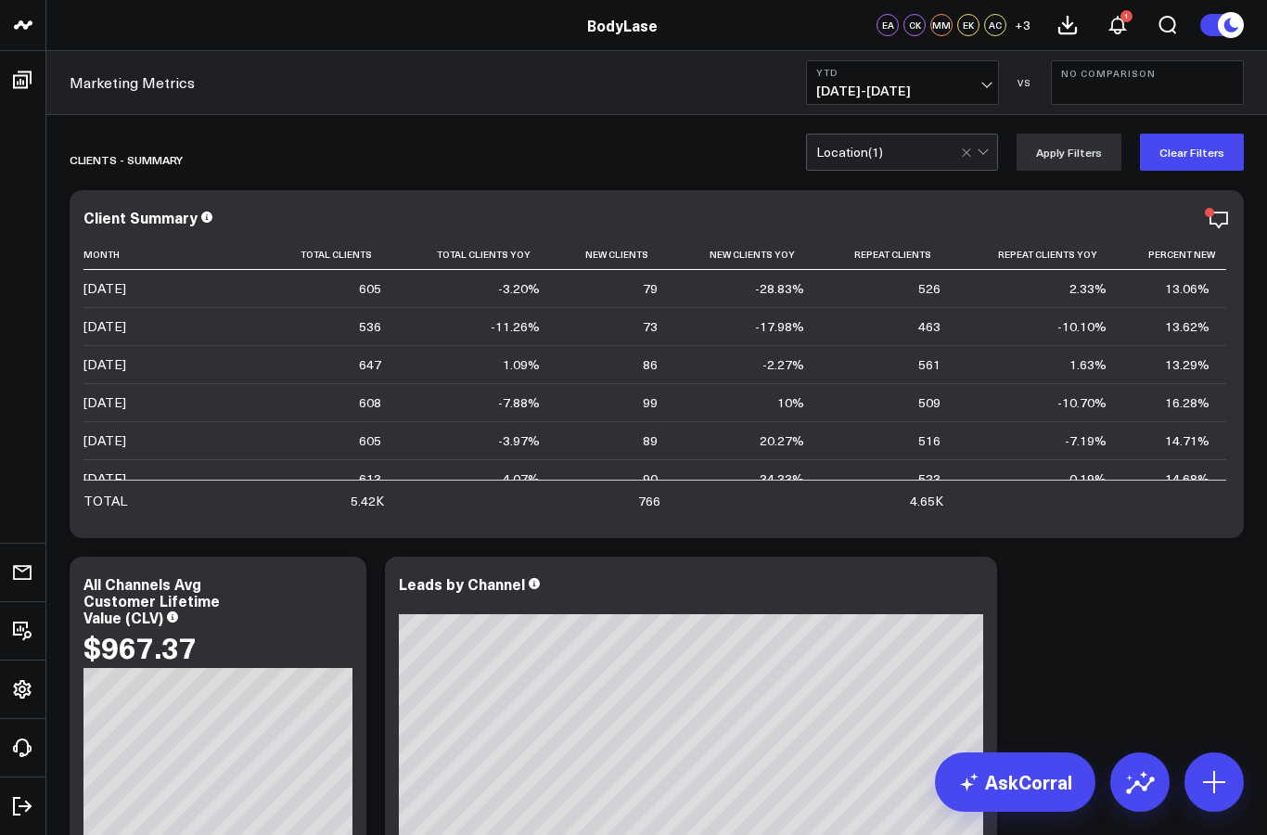
click at [1147, 93] on button "No Comparison" at bounding box center [1147, 82] width 193 height 45
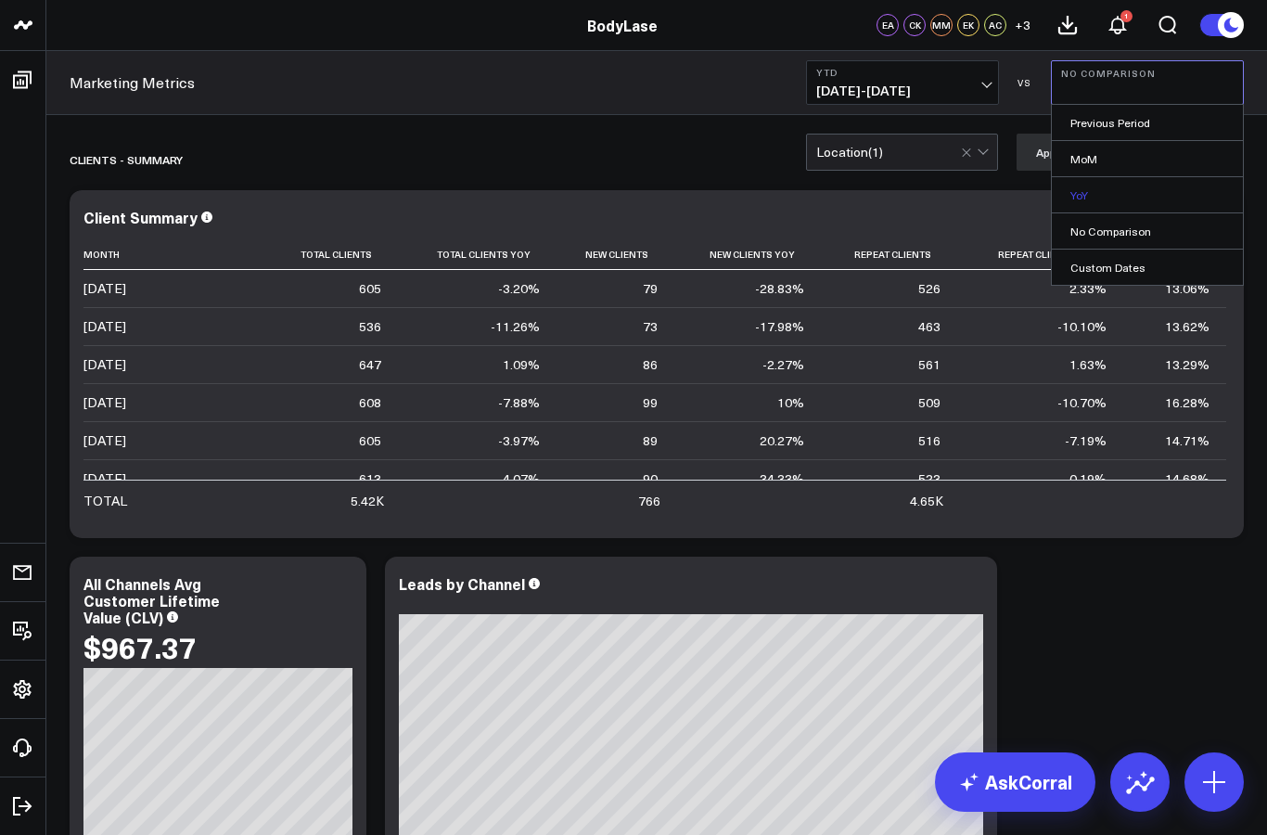
click at [1149, 200] on link "YoY" at bounding box center [1147, 194] width 191 height 35
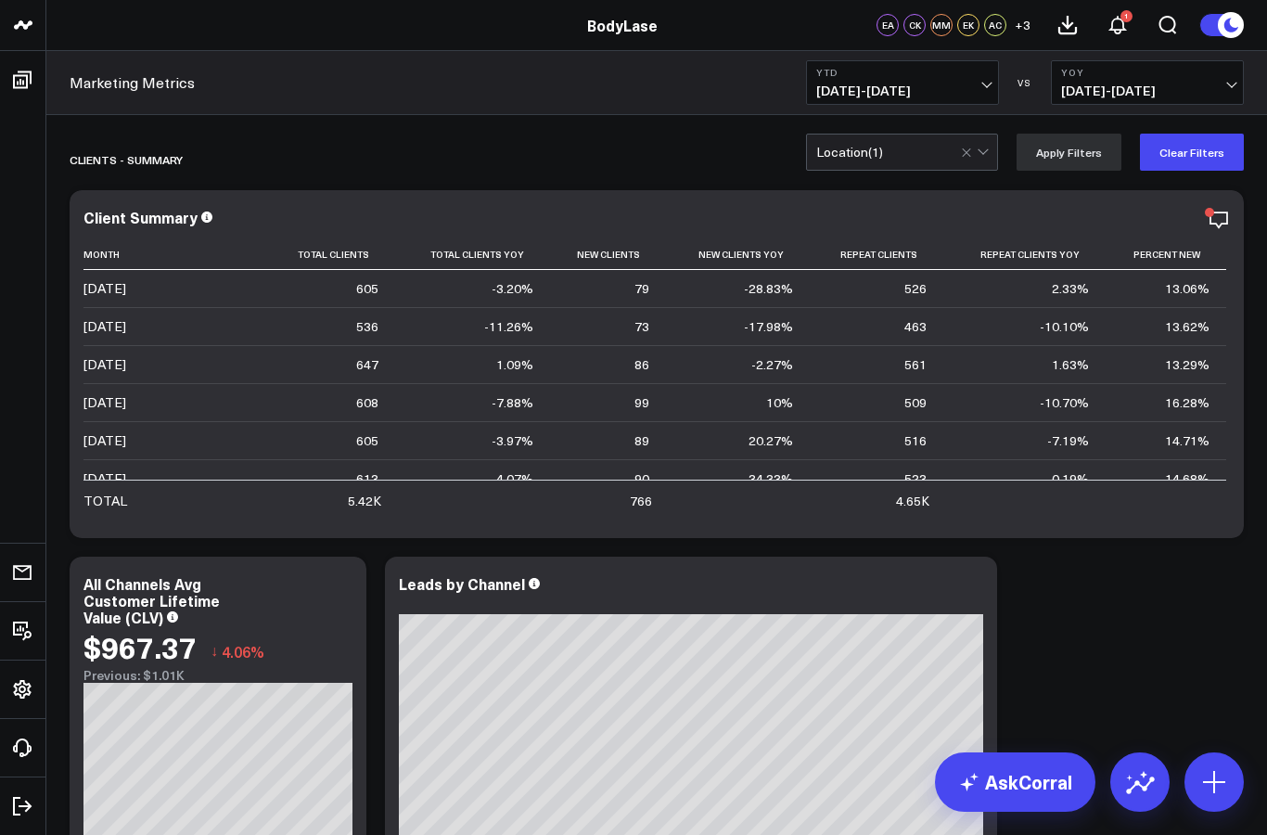
click at [964, 144] on div "Location ( 1 )" at bounding box center [902, 152] width 192 height 37
click at [961, 145] on div "Location ( 1 )" at bounding box center [888, 152] width 145 height 15
click at [1217, 150] on button "Clear Filters" at bounding box center [1192, 152] width 104 height 37
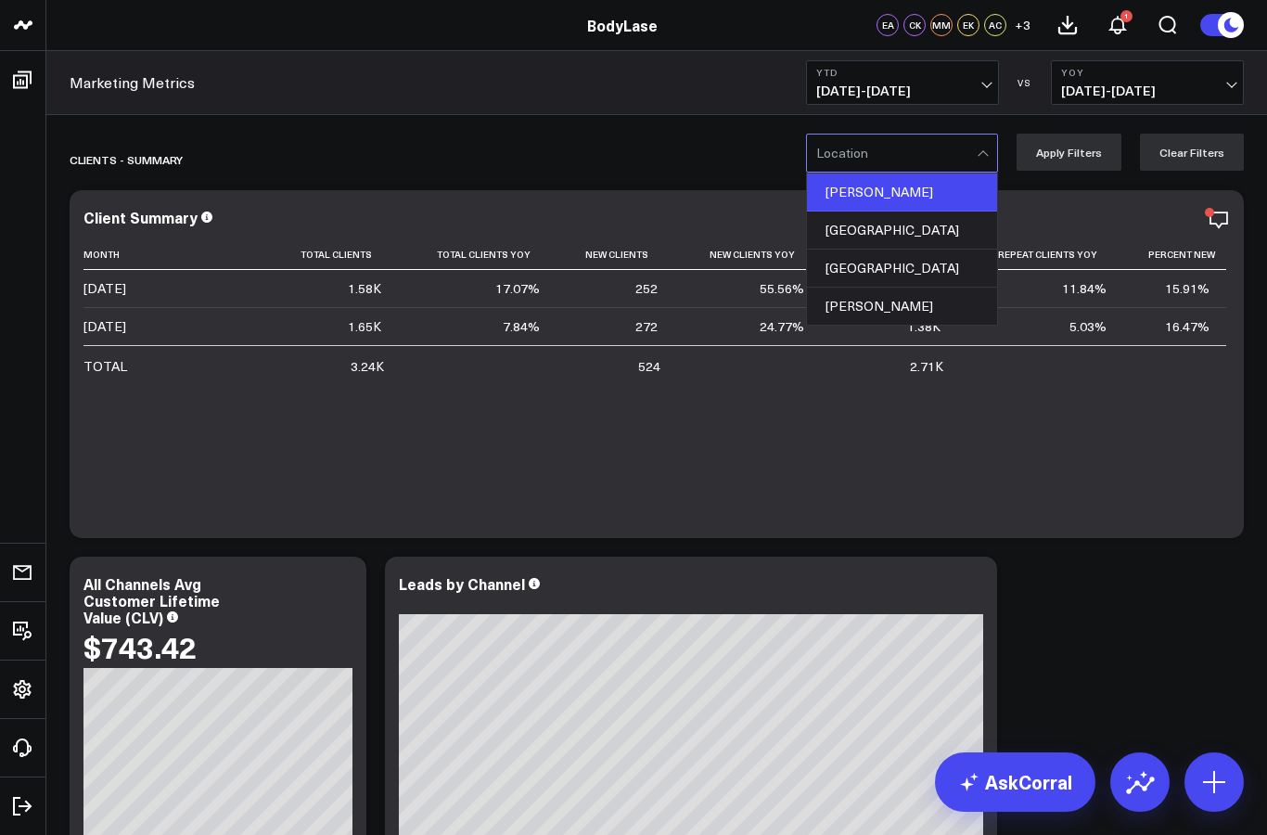
click at [952, 184] on div "[PERSON_NAME]" at bounding box center [902, 192] width 190 height 38
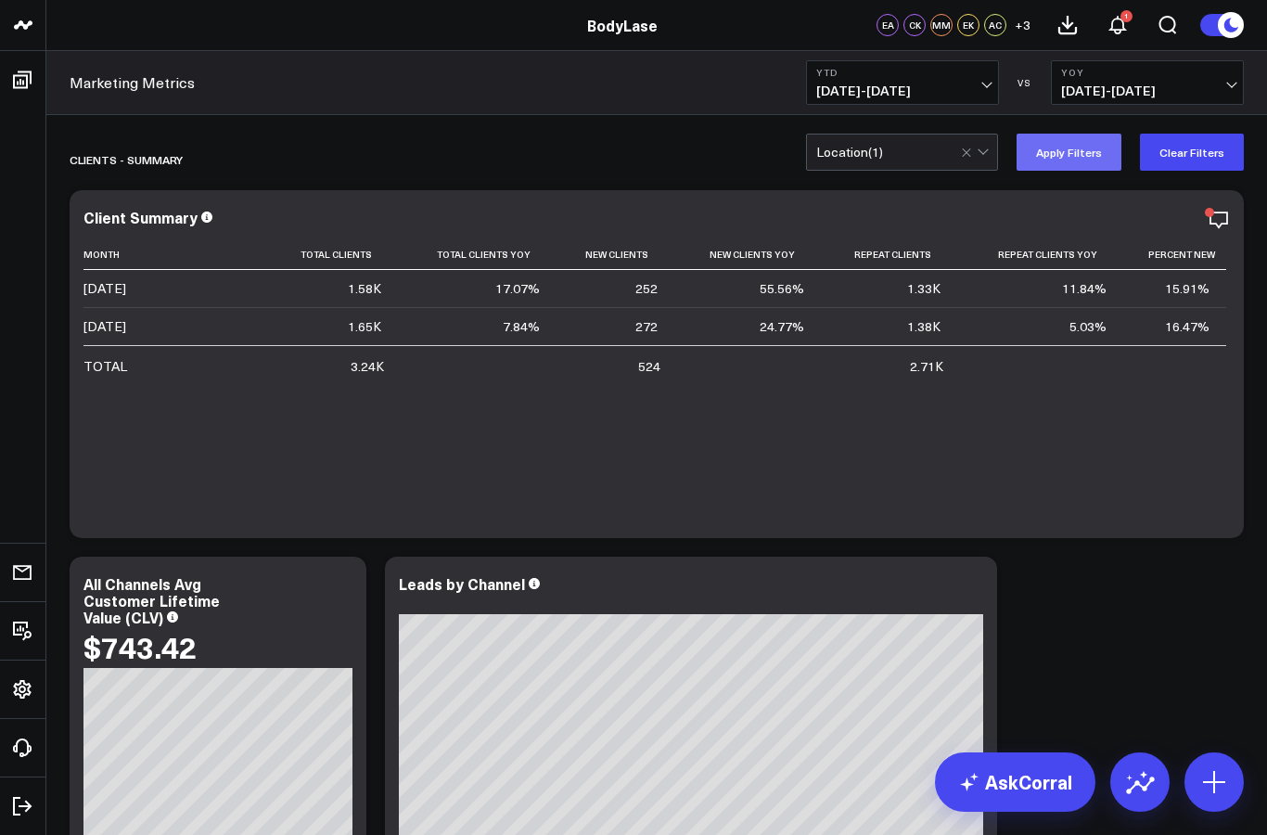
click at [1084, 160] on button "Apply Filters" at bounding box center [1068, 152] width 105 height 37
click at [981, 74] on b "YTD" at bounding box center [902, 72] width 173 height 11
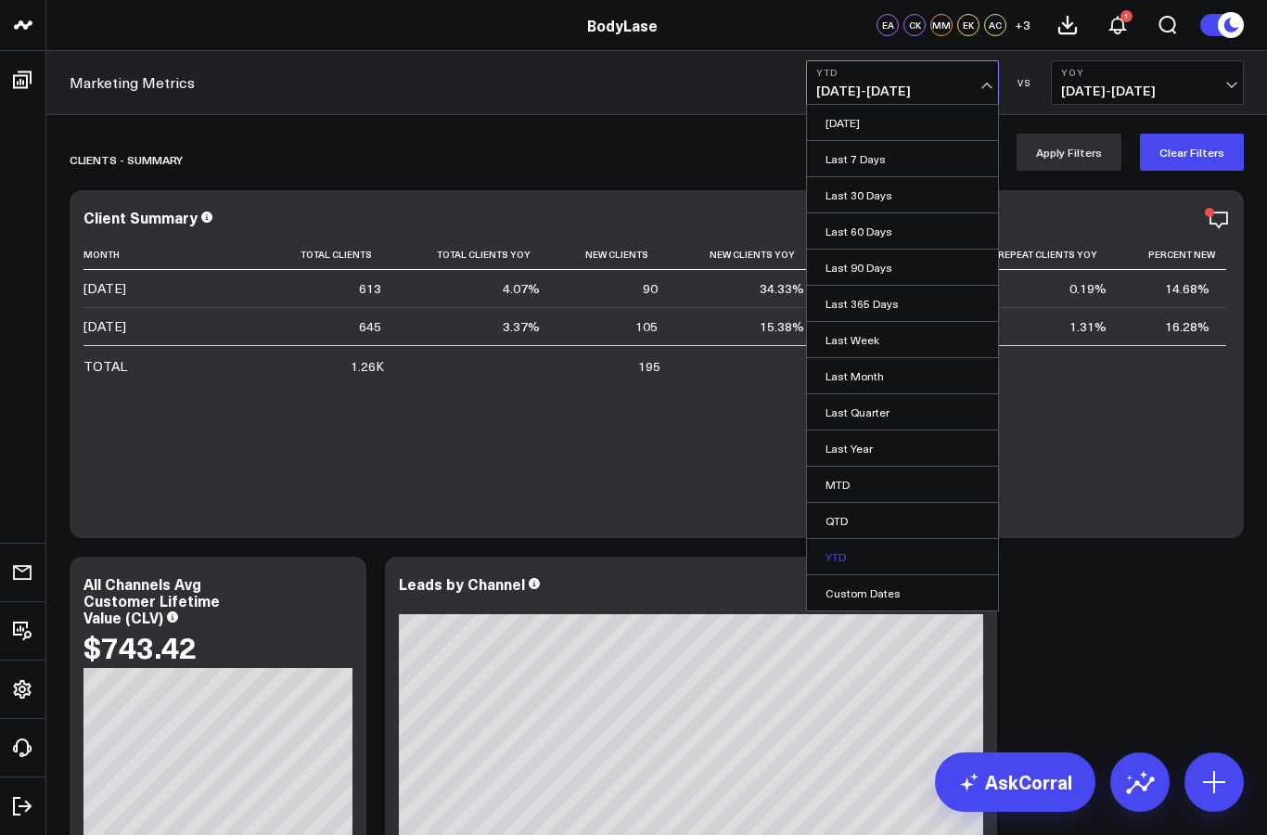
click at [899, 548] on link "YTD" at bounding box center [902, 556] width 191 height 35
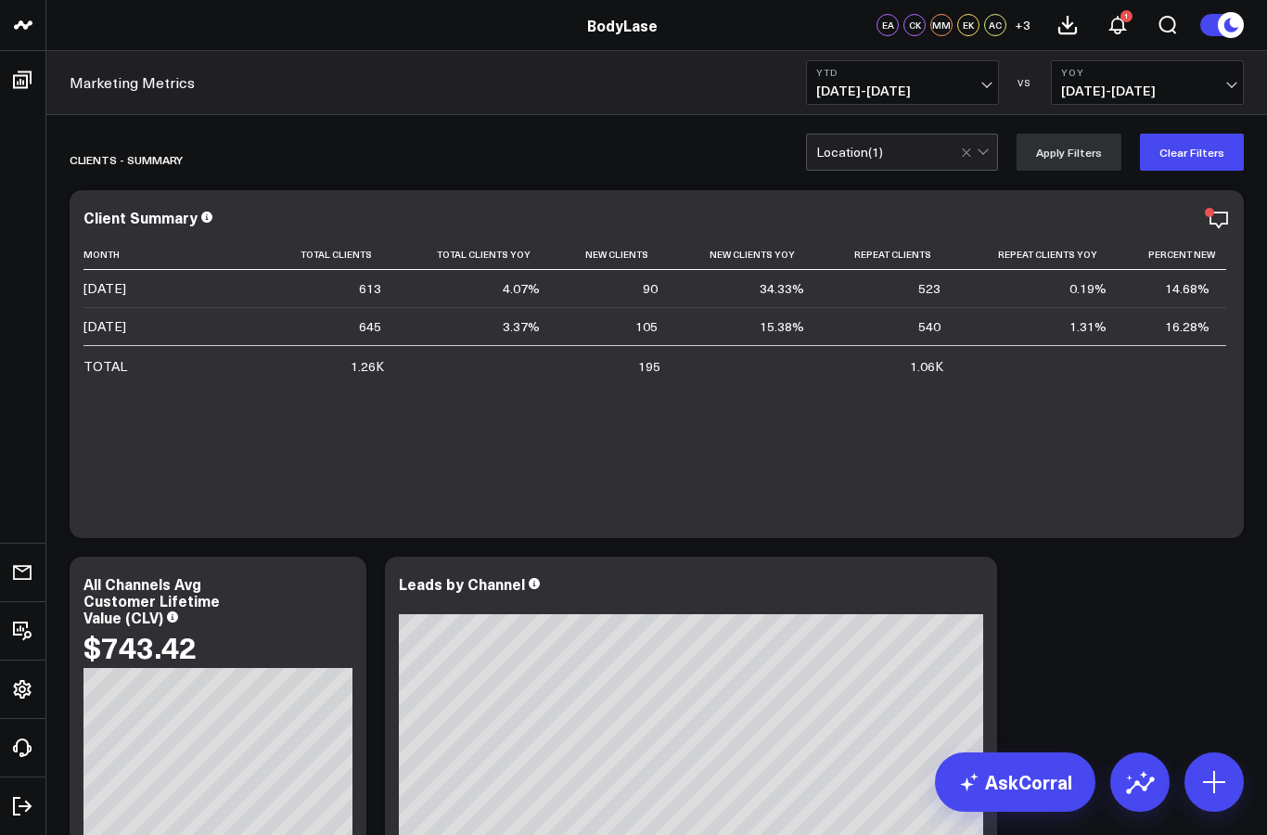
click at [1167, 75] on b "YoY" at bounding box center [1147, 72] width 173 height 11
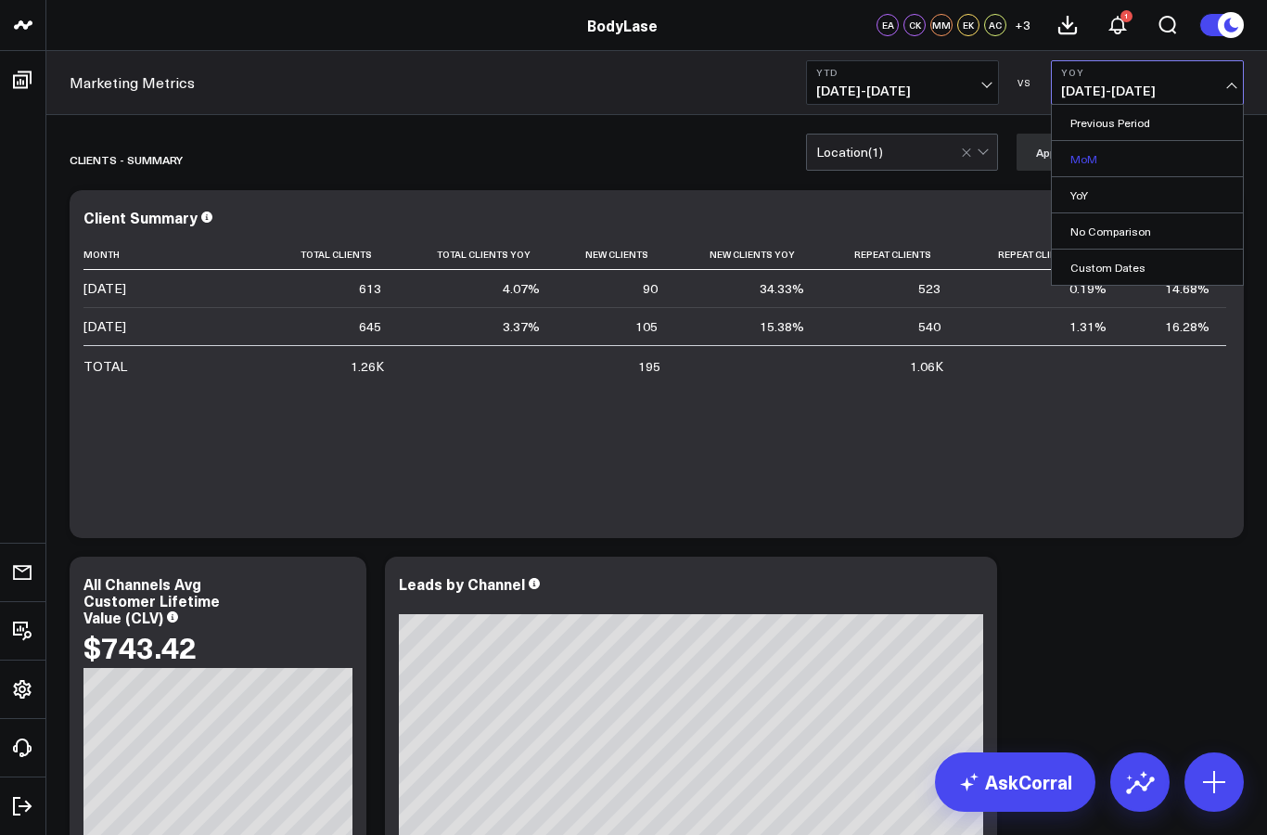
click at [1144, 160] on link "MoM" at bounding box center [1147, 158] width 191 height 35
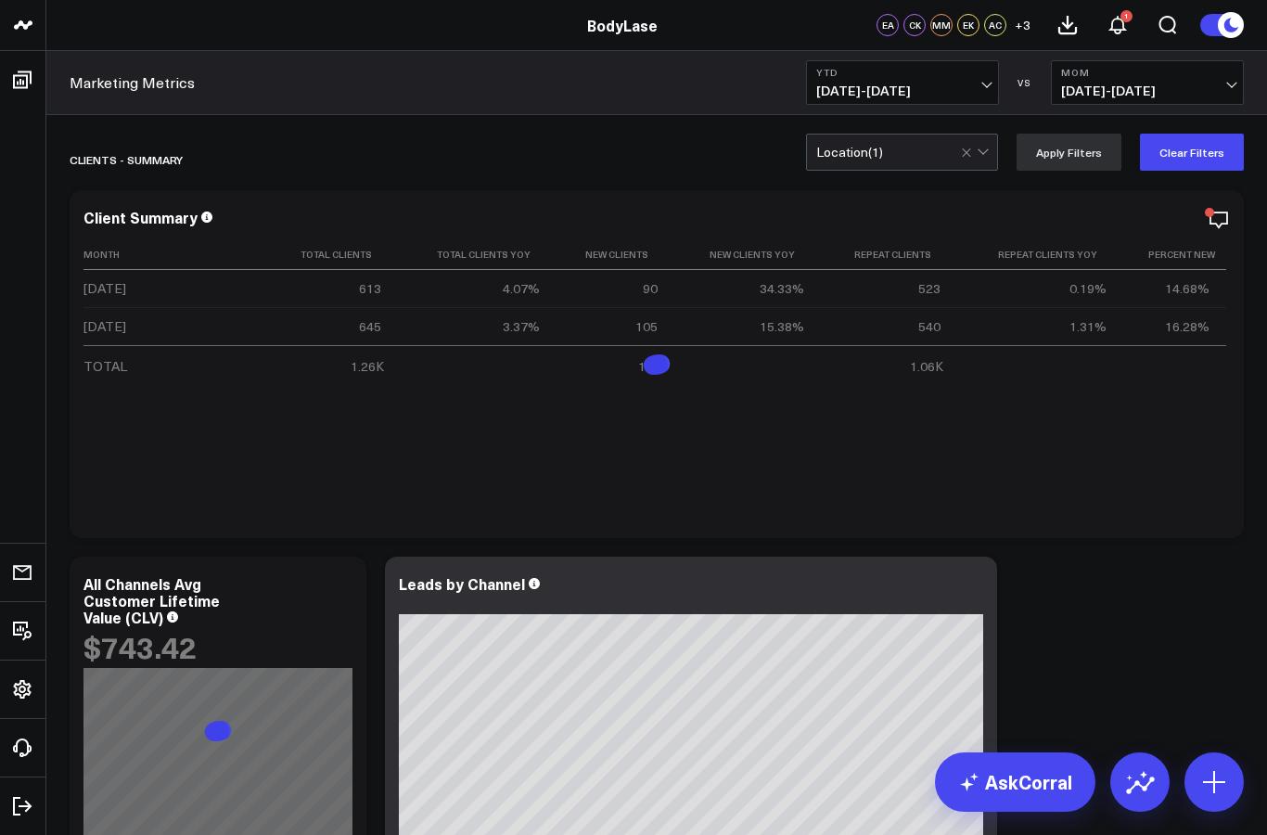
click at [1156, 88] on span "[DATE] - [DATE]" at bounding box center [1147, 90] width 173 height 15
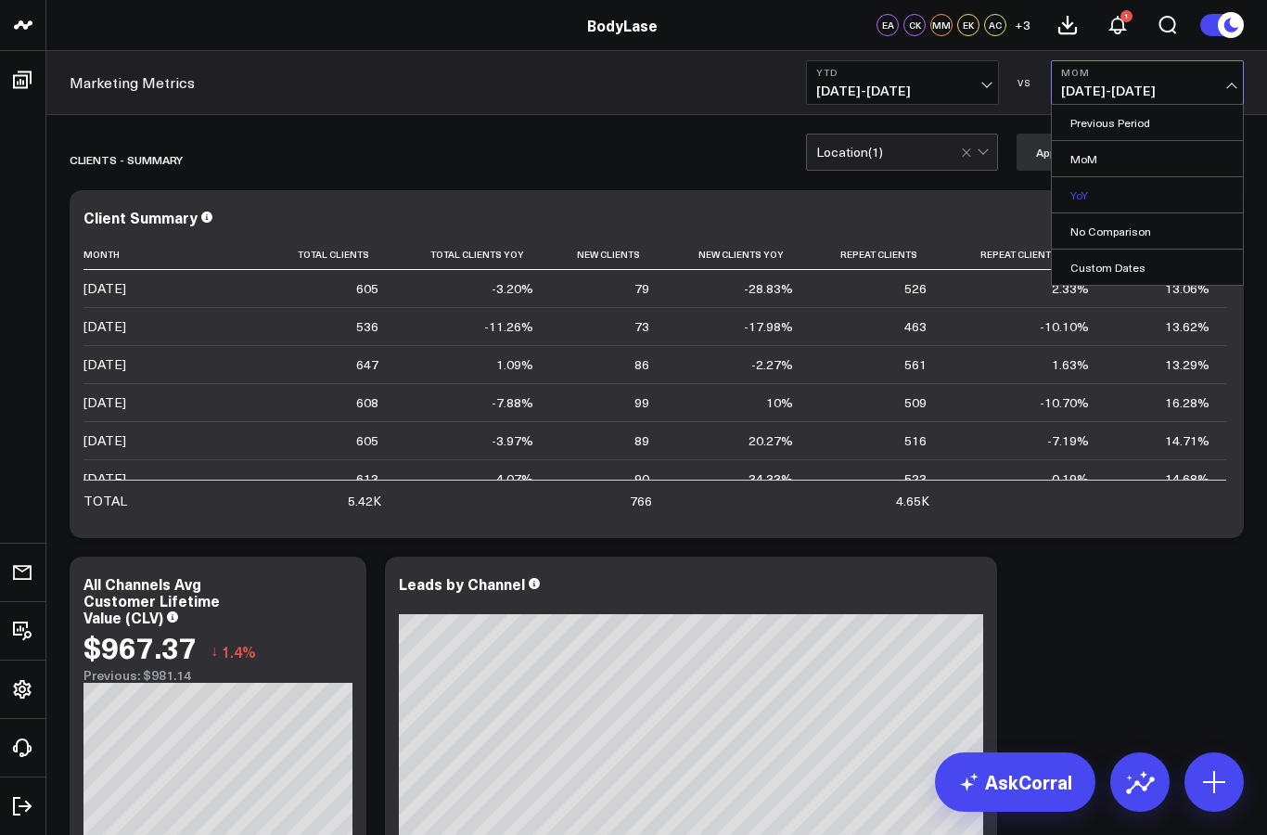
click at [1126, 194] on link "YoY" at bounding box center [1147, 194] width 191 height 35
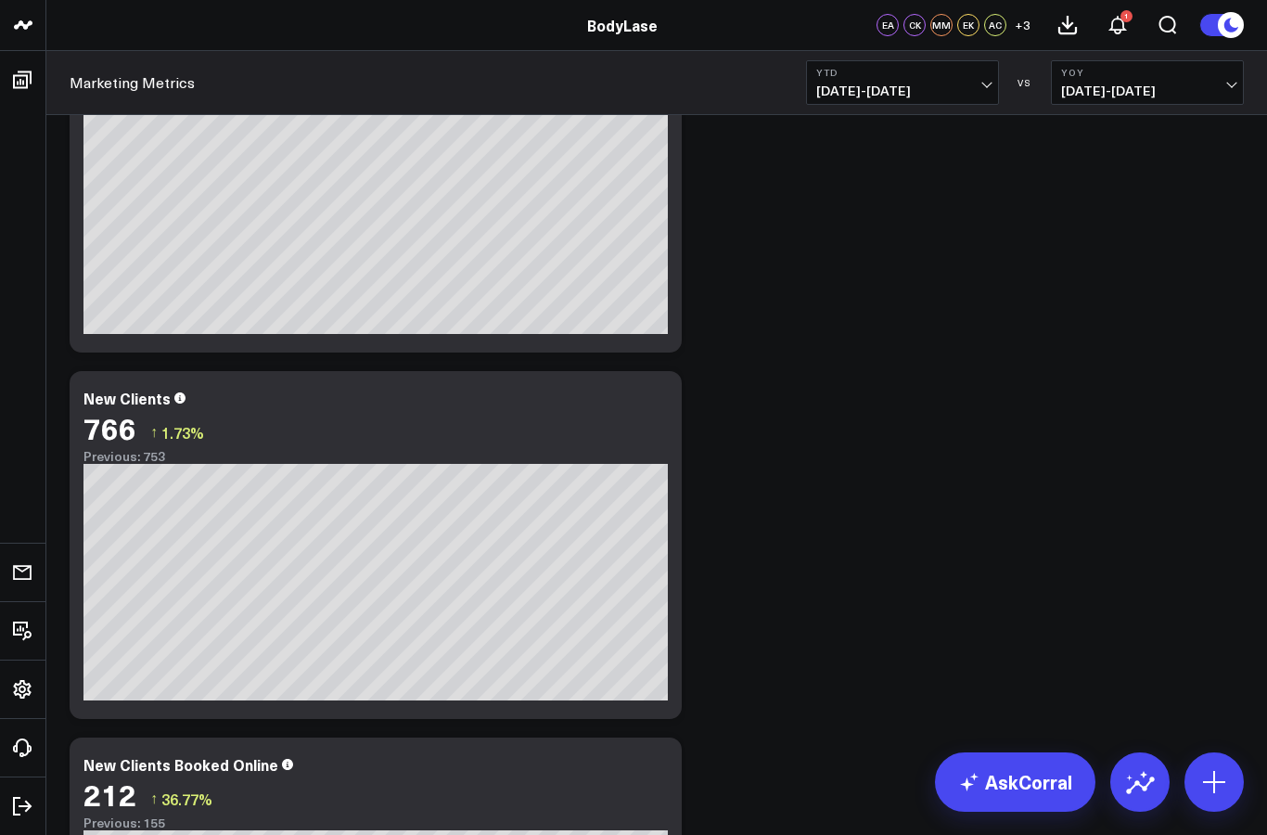
scroll to position [2068, 0]
